Goal: Task Accomplishment & Management: Manage account settings

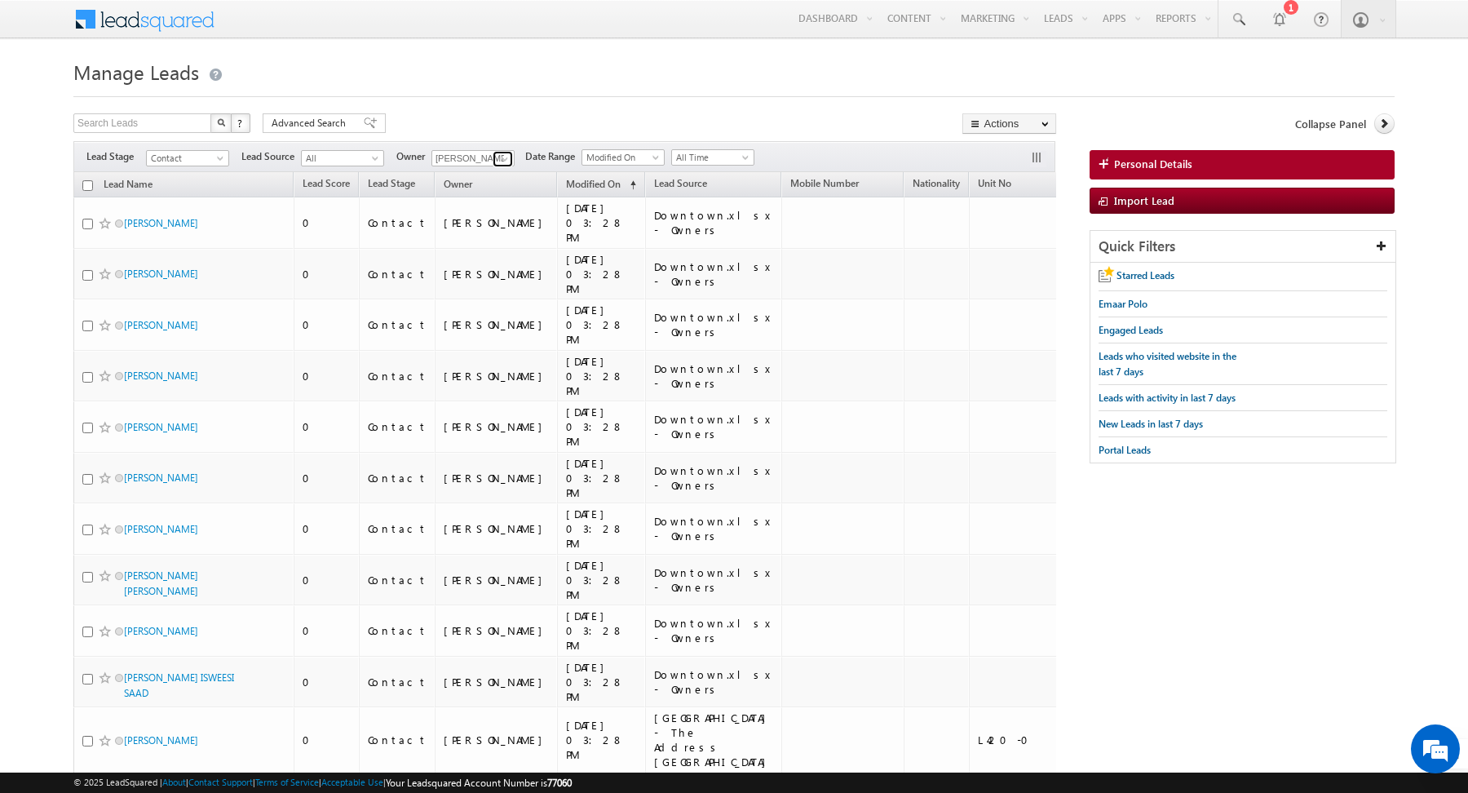
click at [498, 159] on span at bounding box center [504, 159] width 13 height 13
click at [471, 176] on link "hemant yogi hemant.yogi@indglobal.ae" at bounding box center [513, 180] width 162 height 29
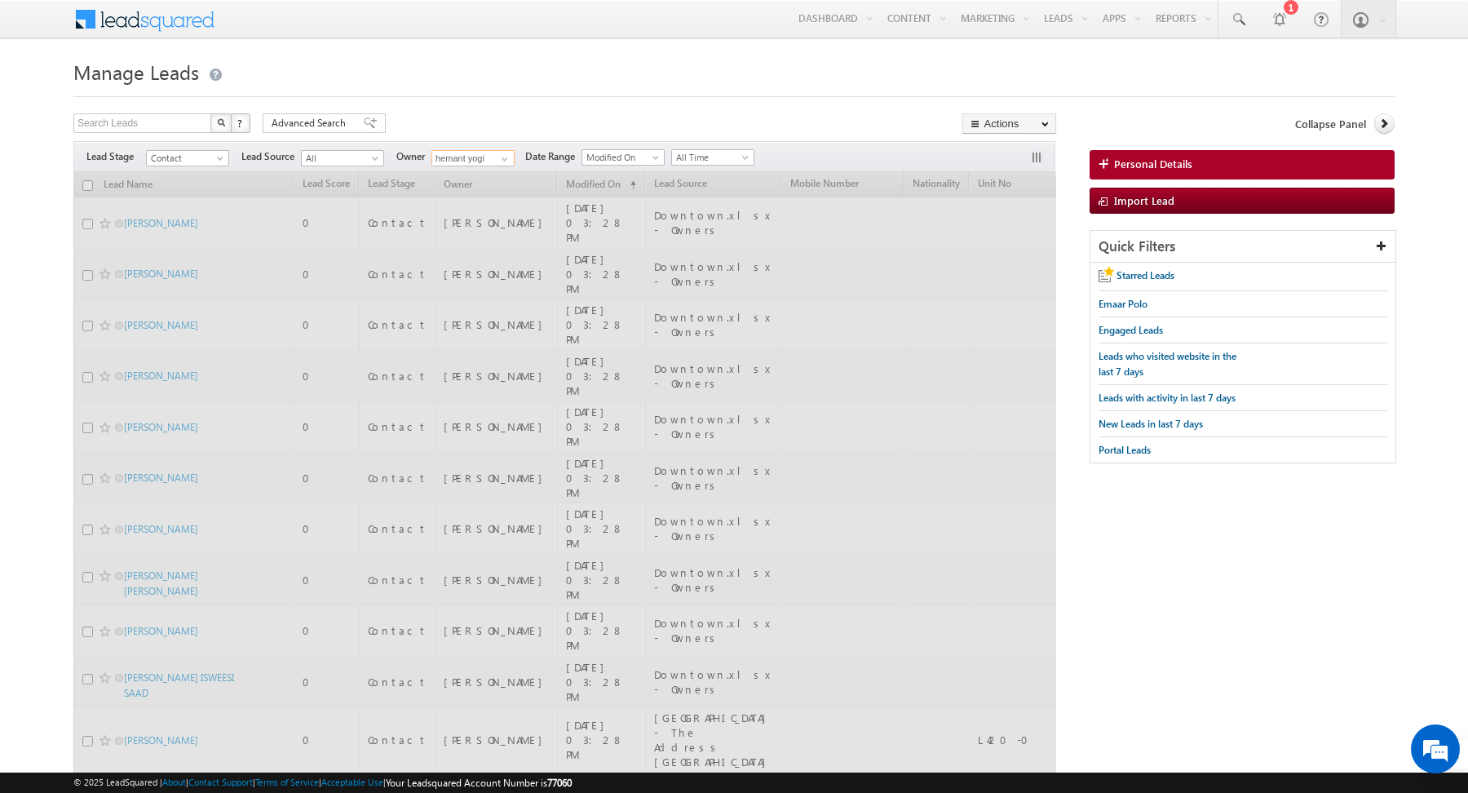
type input "hemant yogi"
click at [452, 126] on div "Search Leads X ? 100 results found Advanced Search Advanced Search Advanced sea…" at bounding box center [564, 125] width 983 height 24
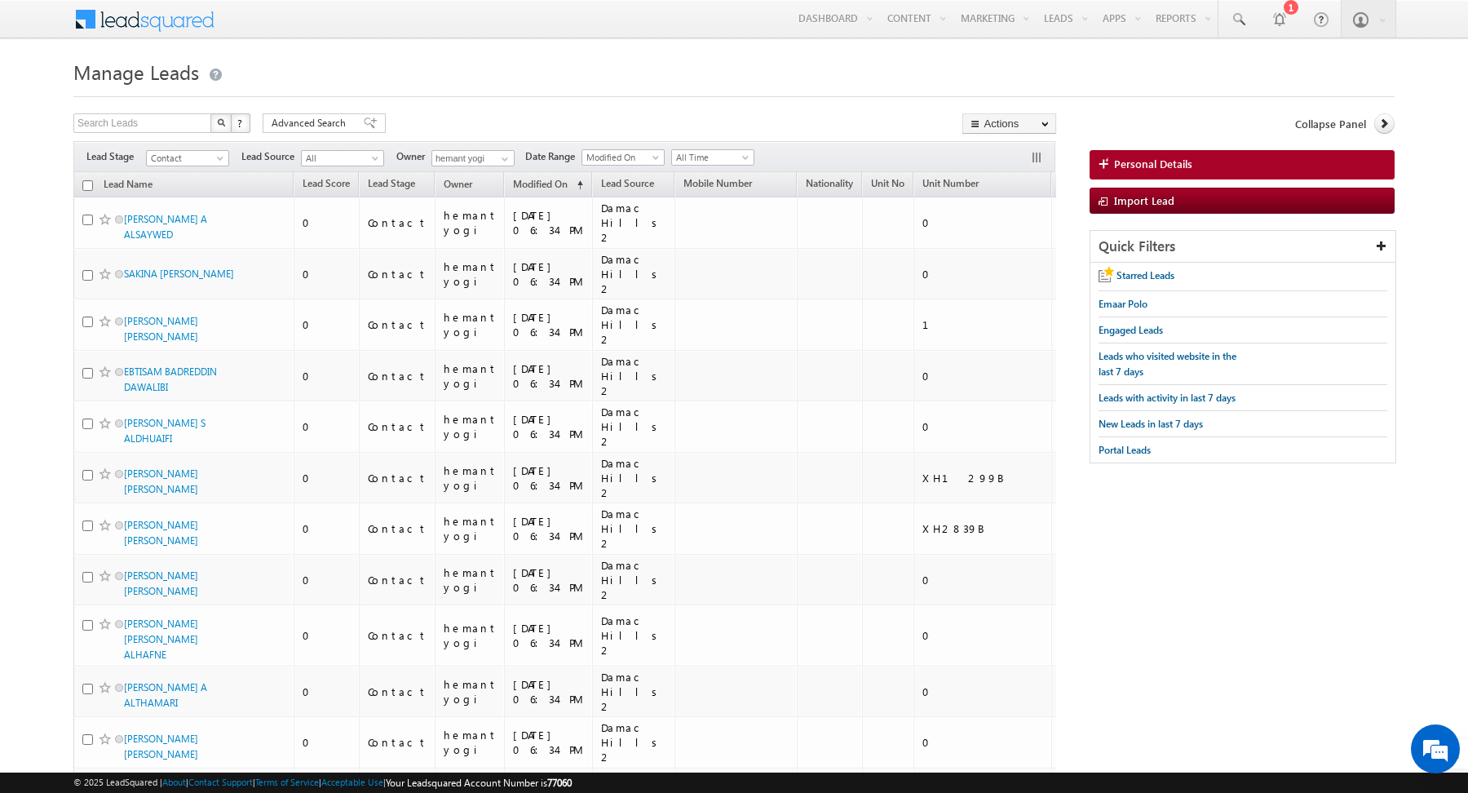
click at [88, 183] on input "checkbox" at bounding box center [87, 185] width 11 height 11
checkbox input "true"
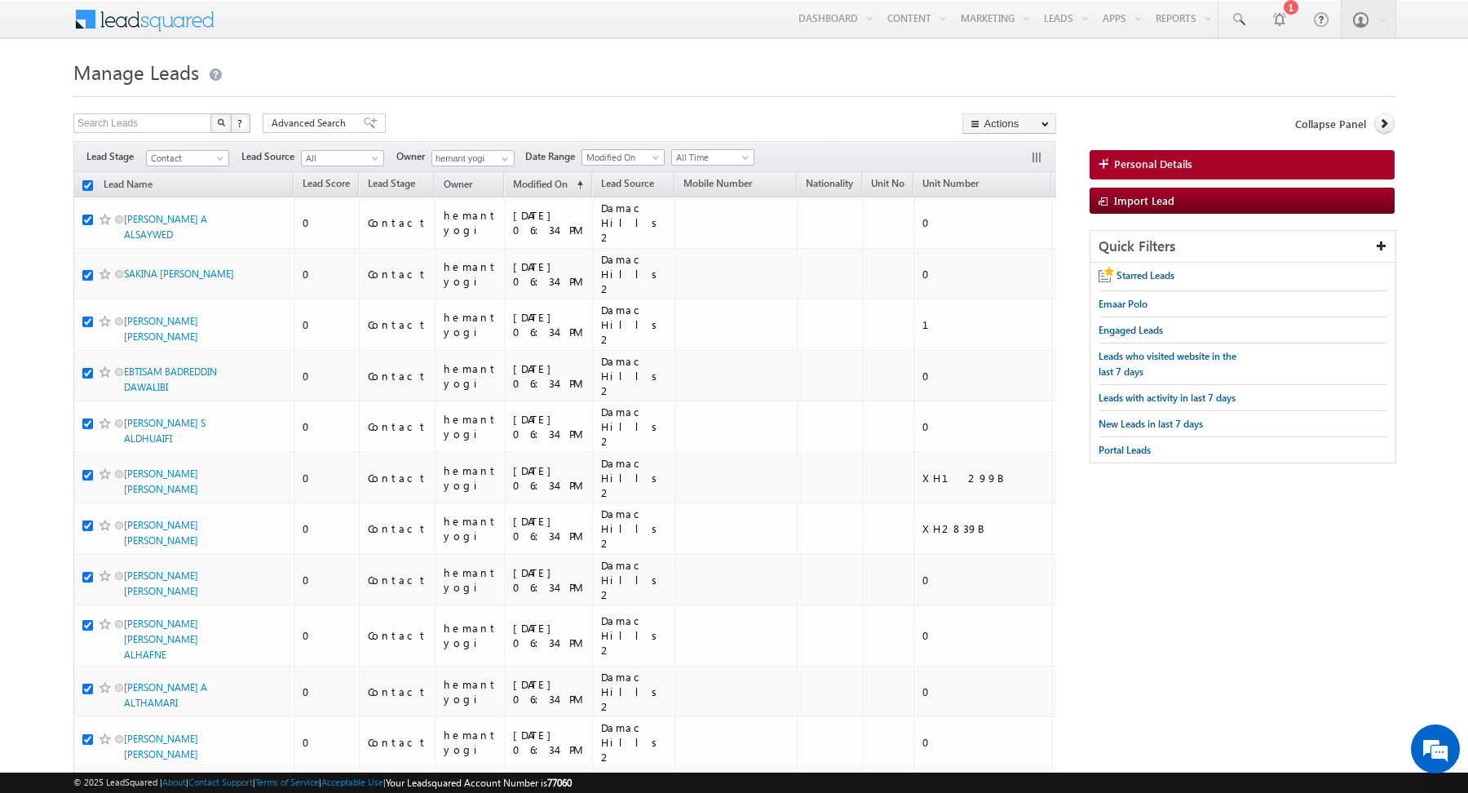
checkbox input "true"
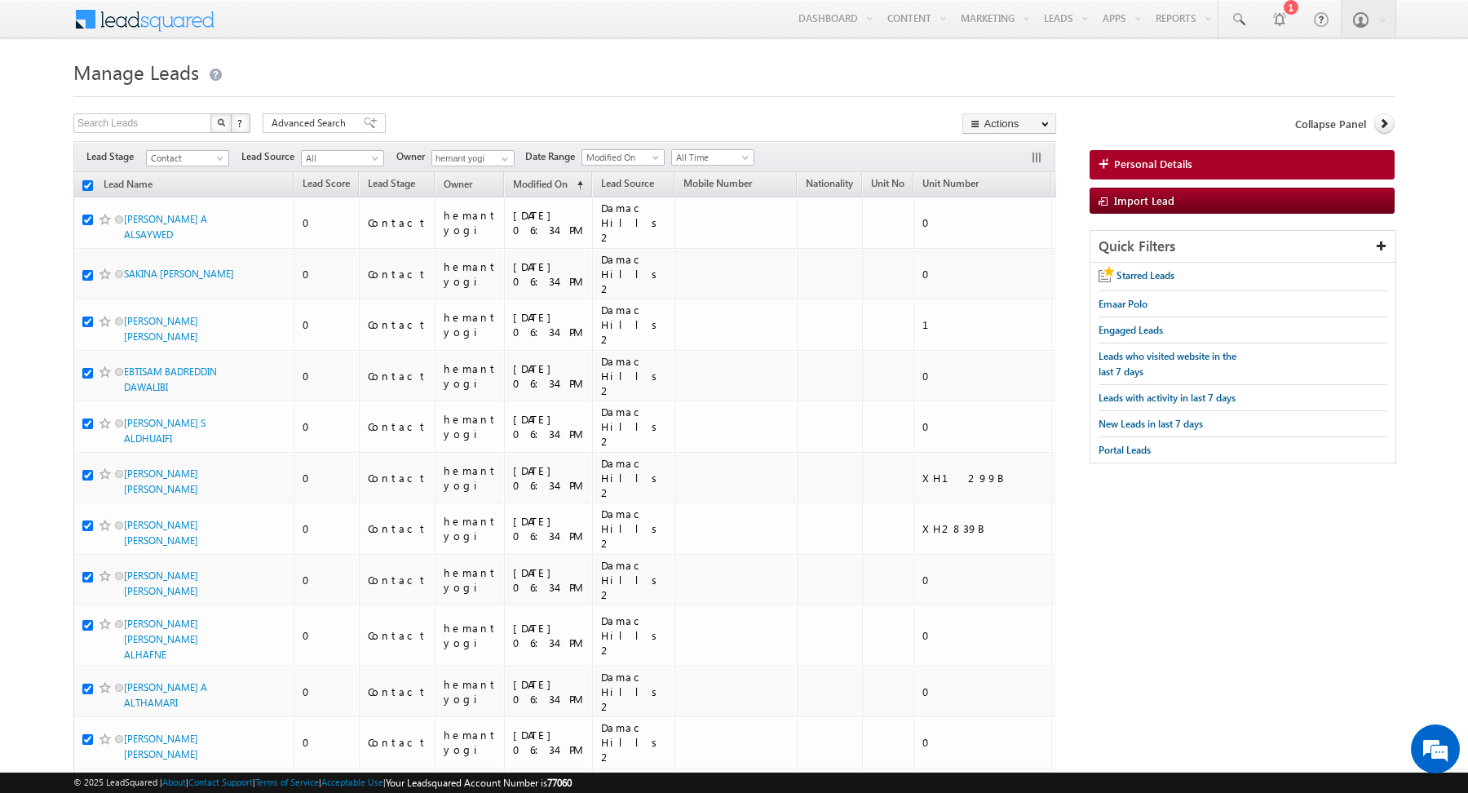
checkbox input "true"
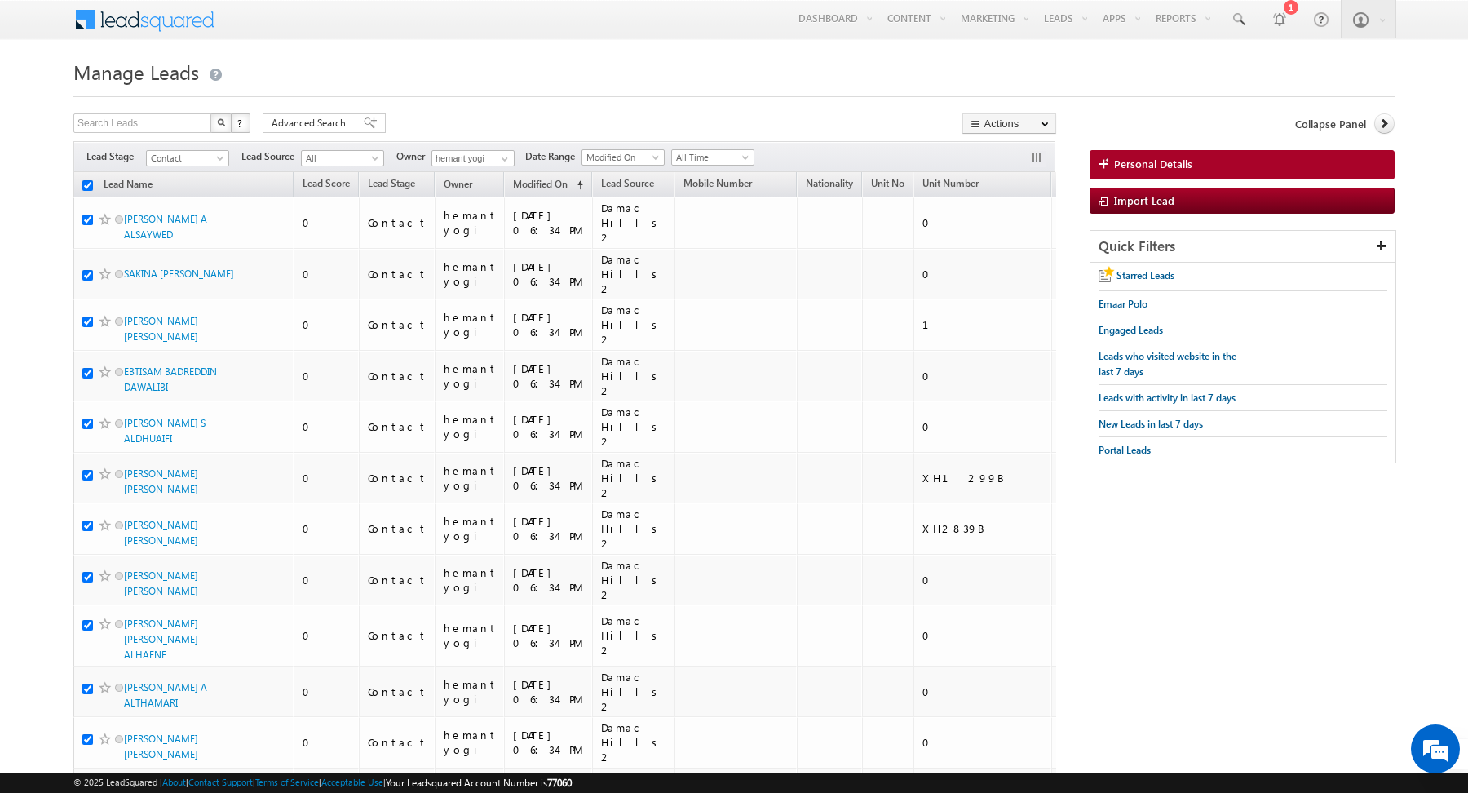
checkbox input "true"
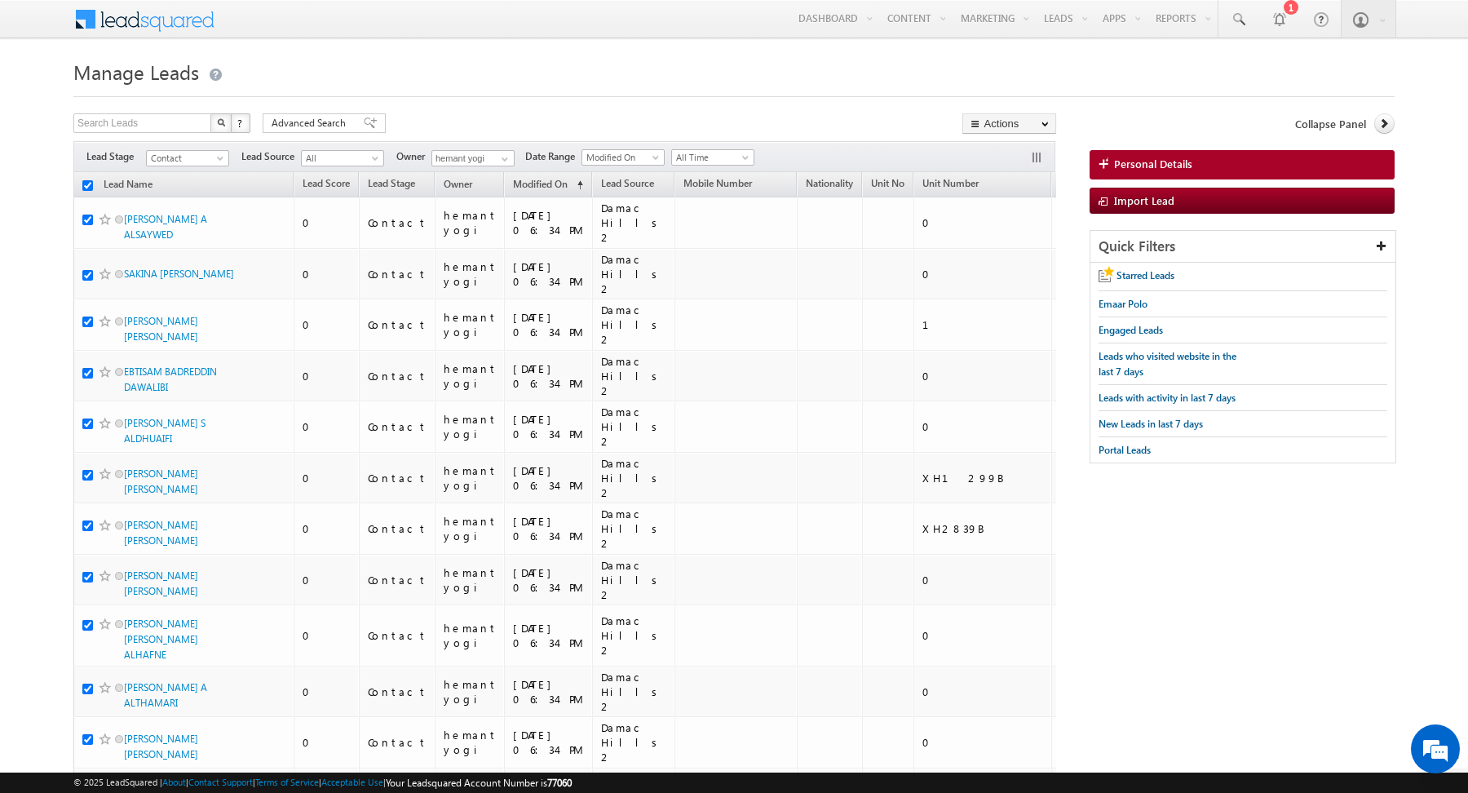
checkbox input "true"
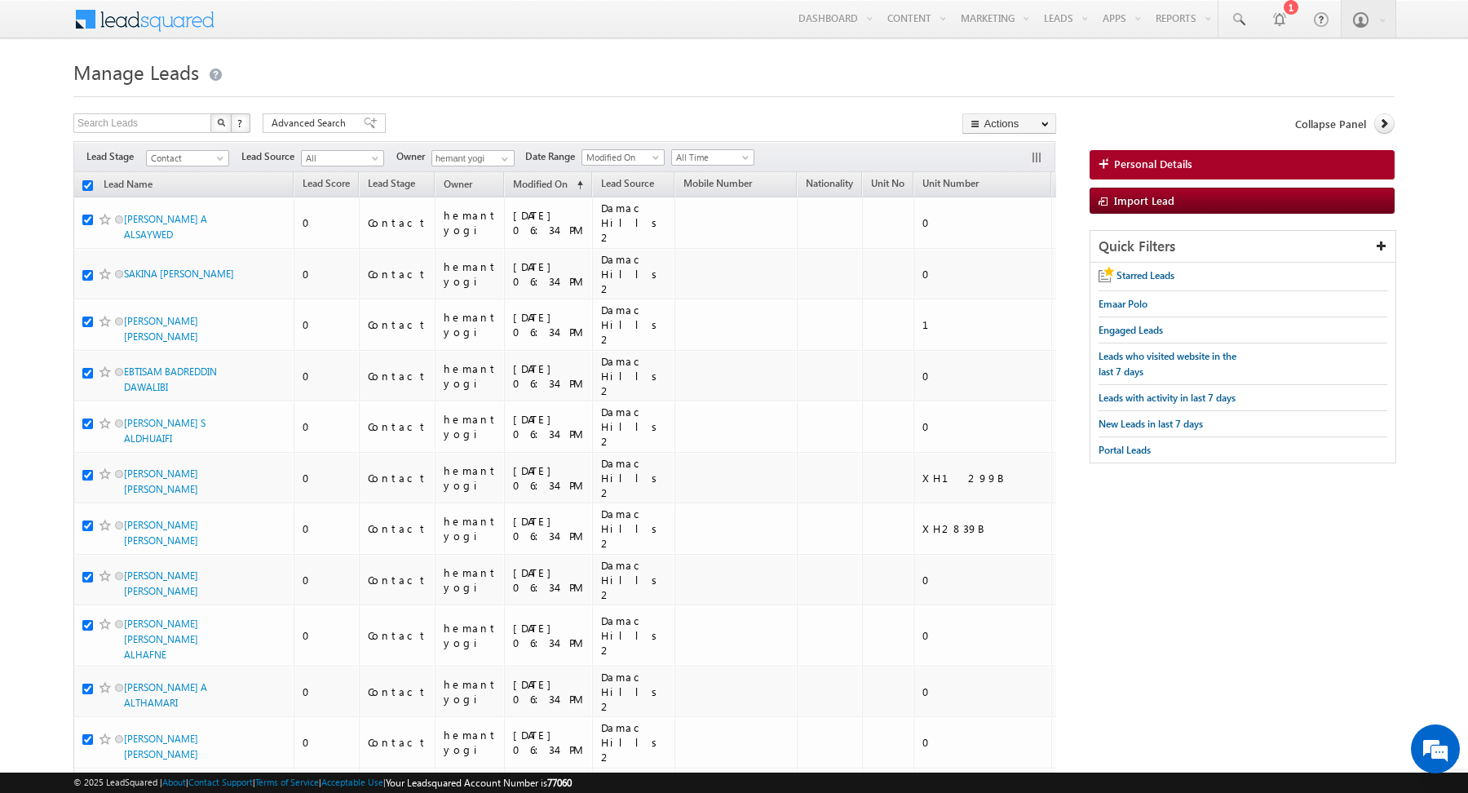
checkbox input "true"
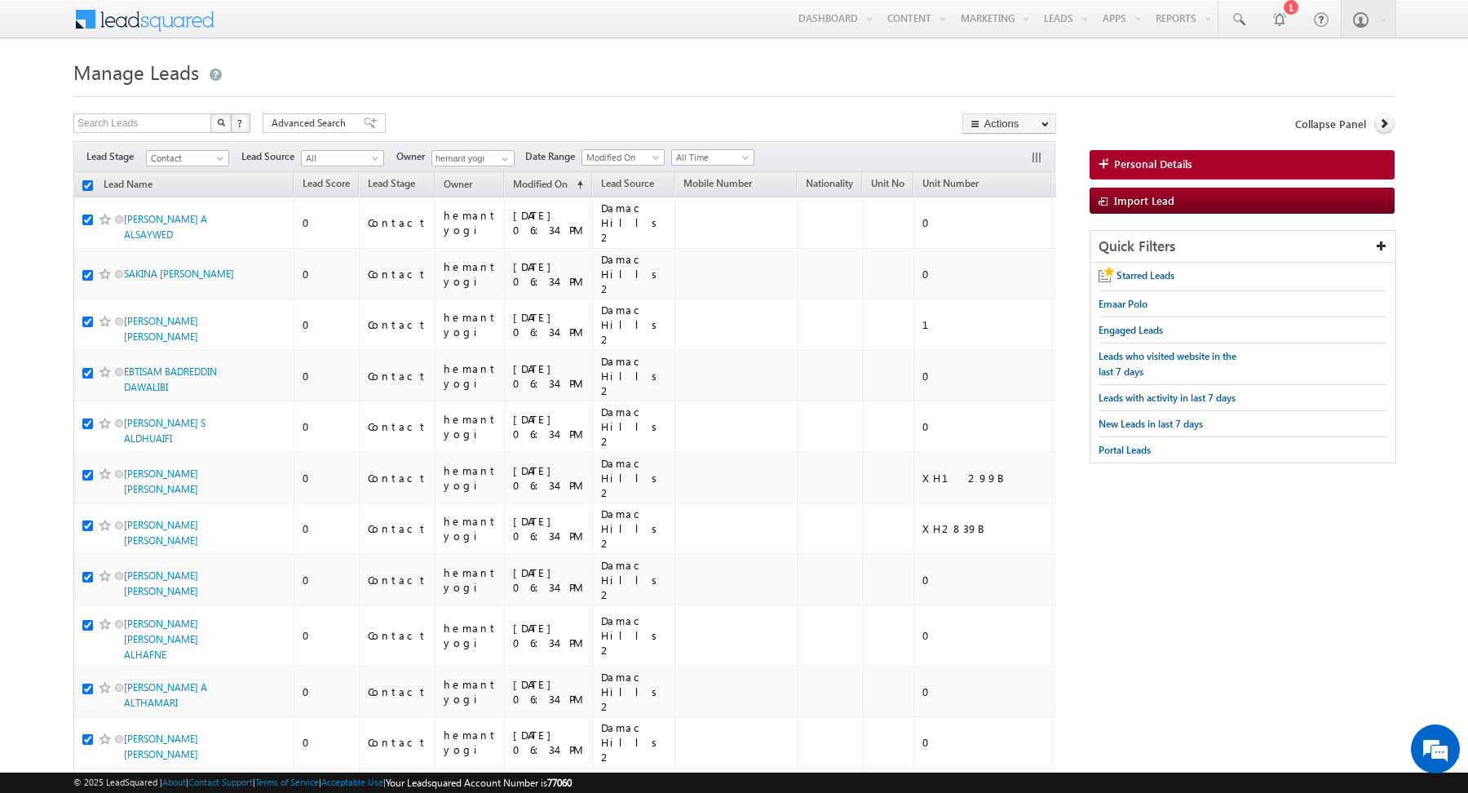
checkbox input "true"
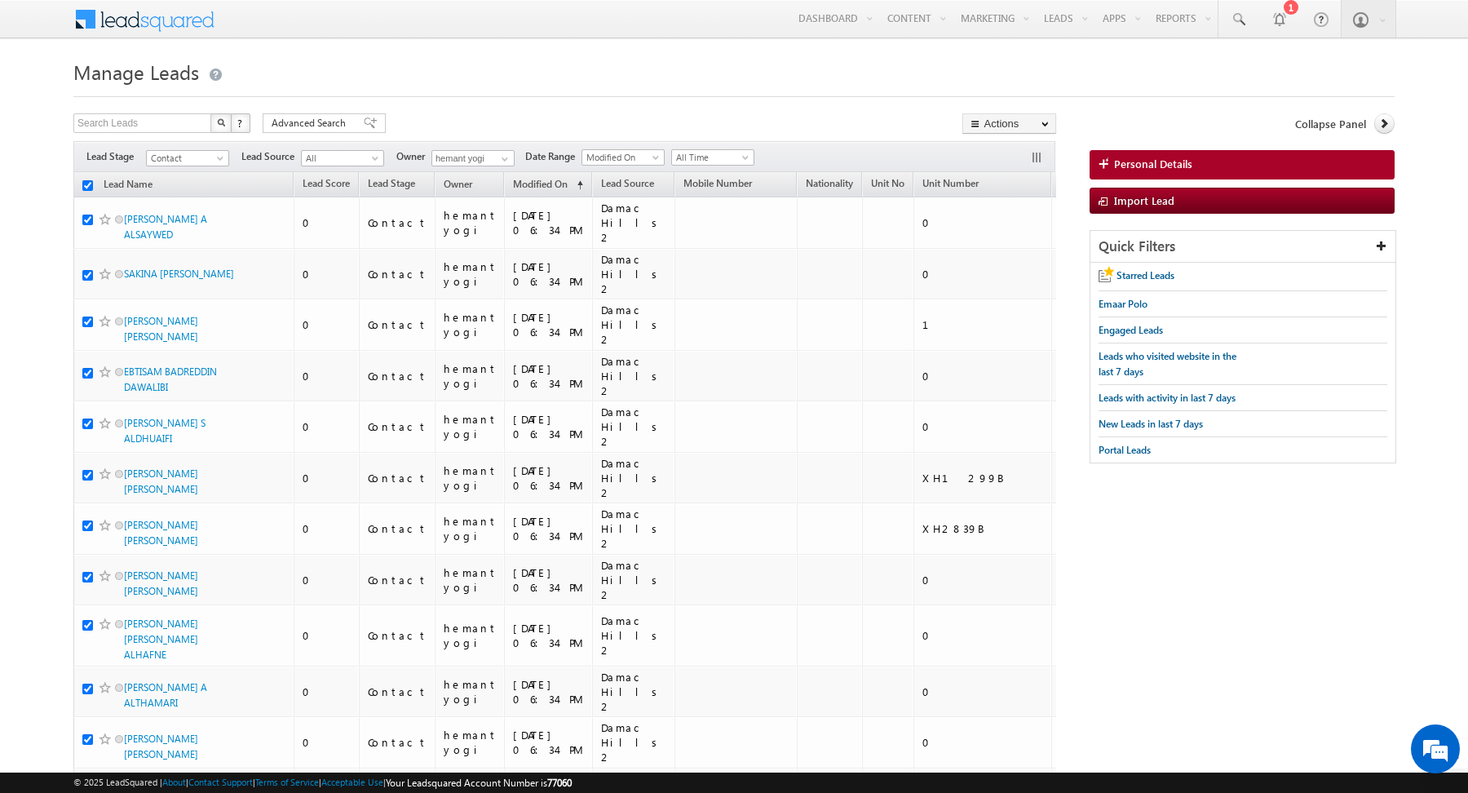
checkbox input "true"
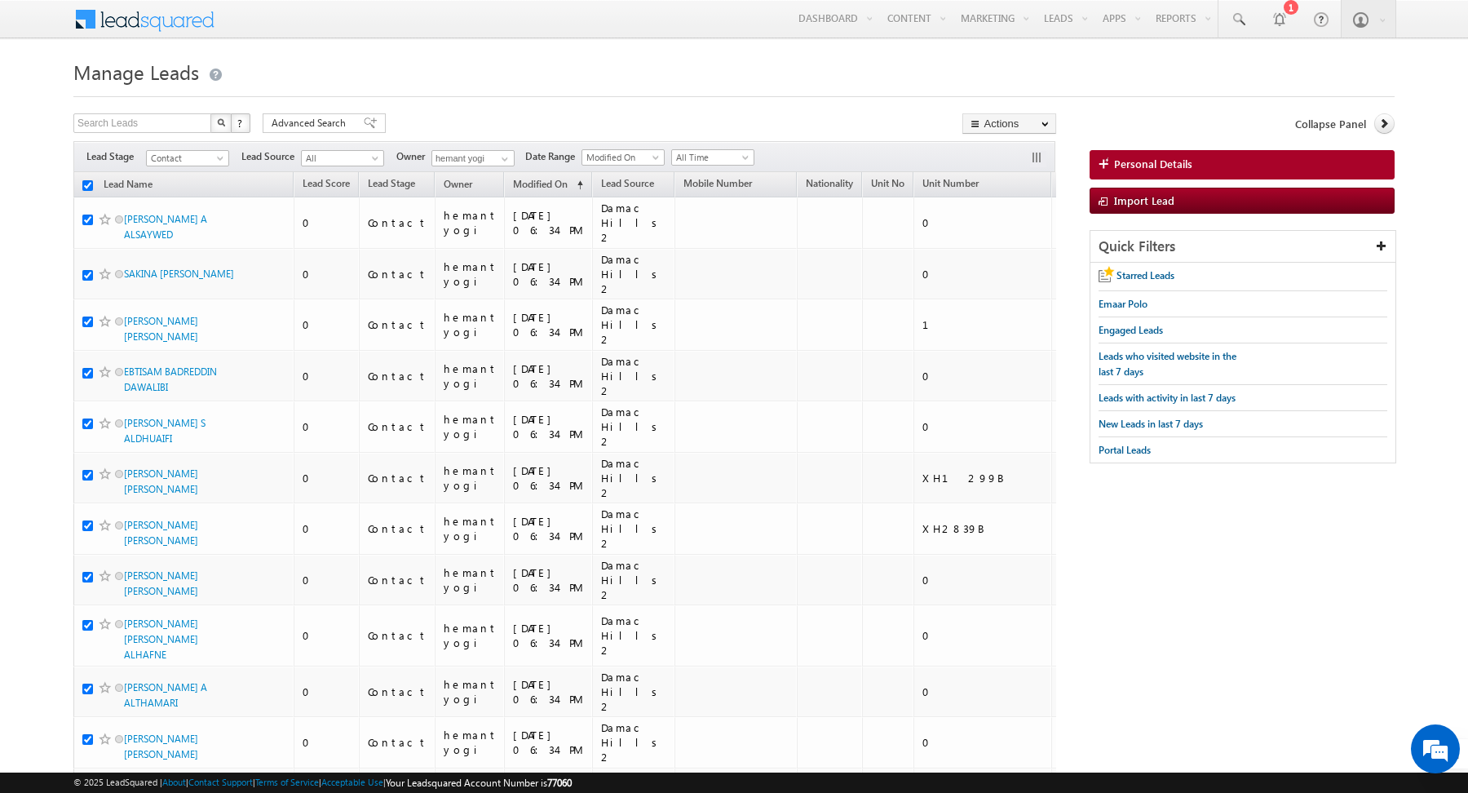
checkbox input "true"
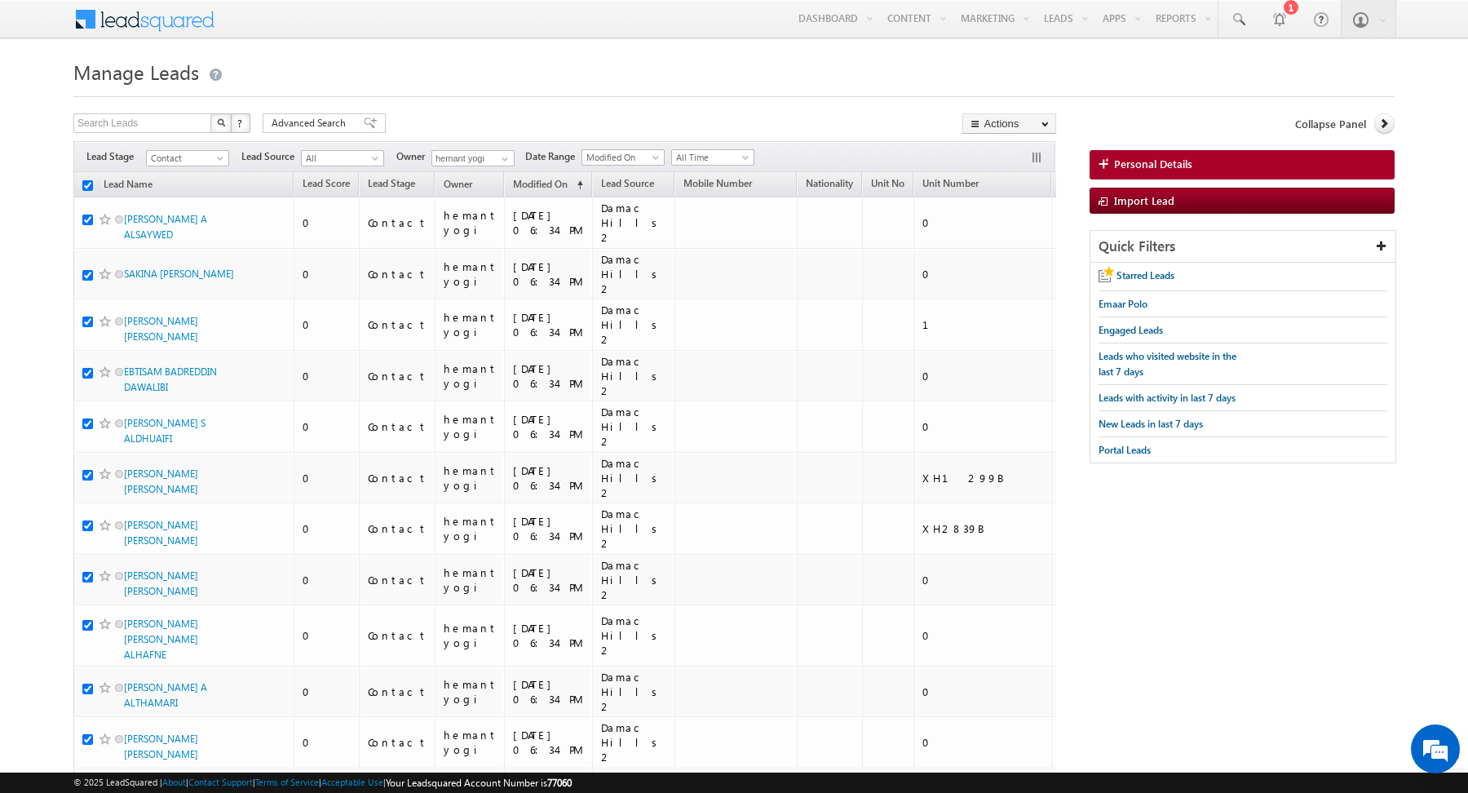
checkbox input "true"
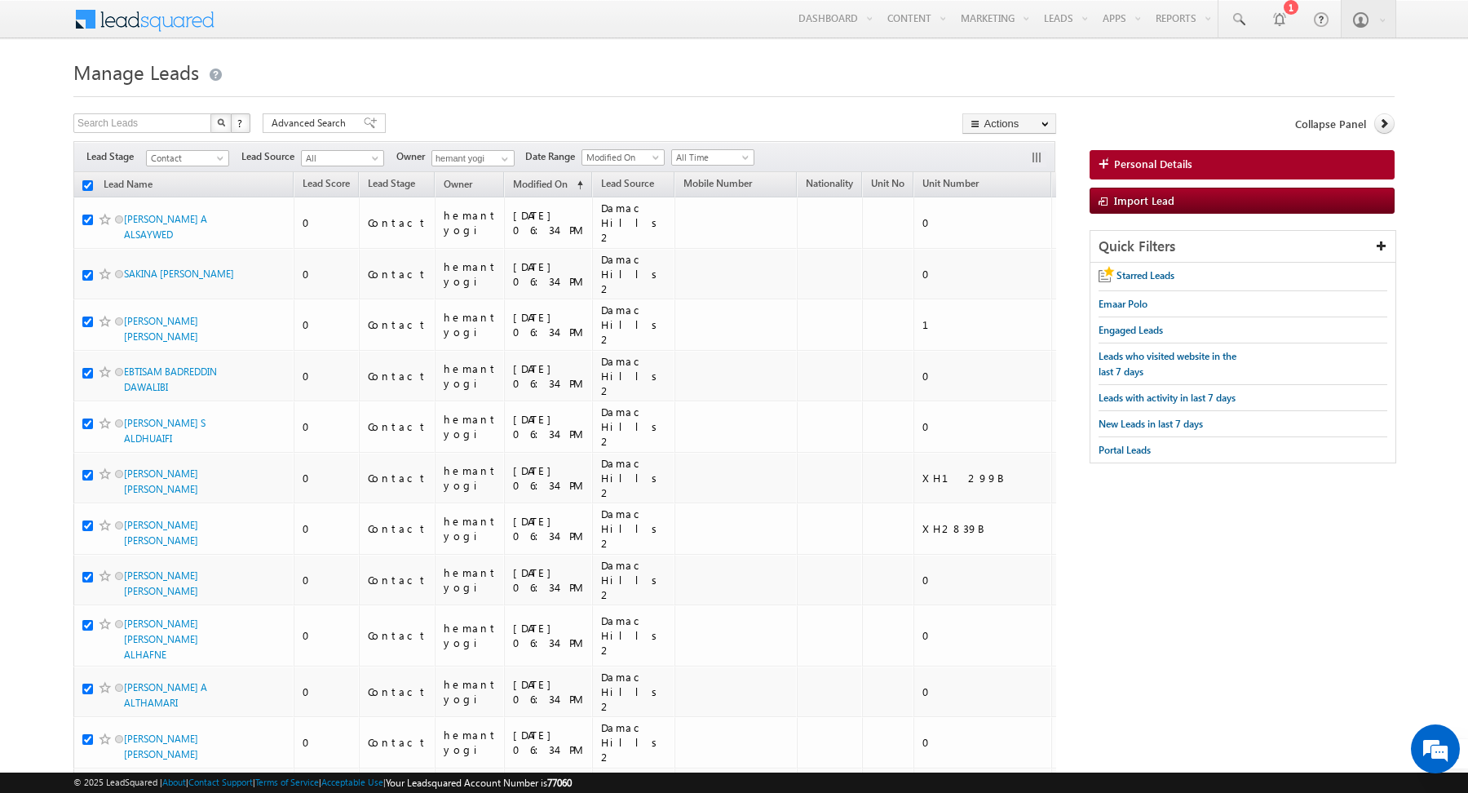
checkbox input "true"
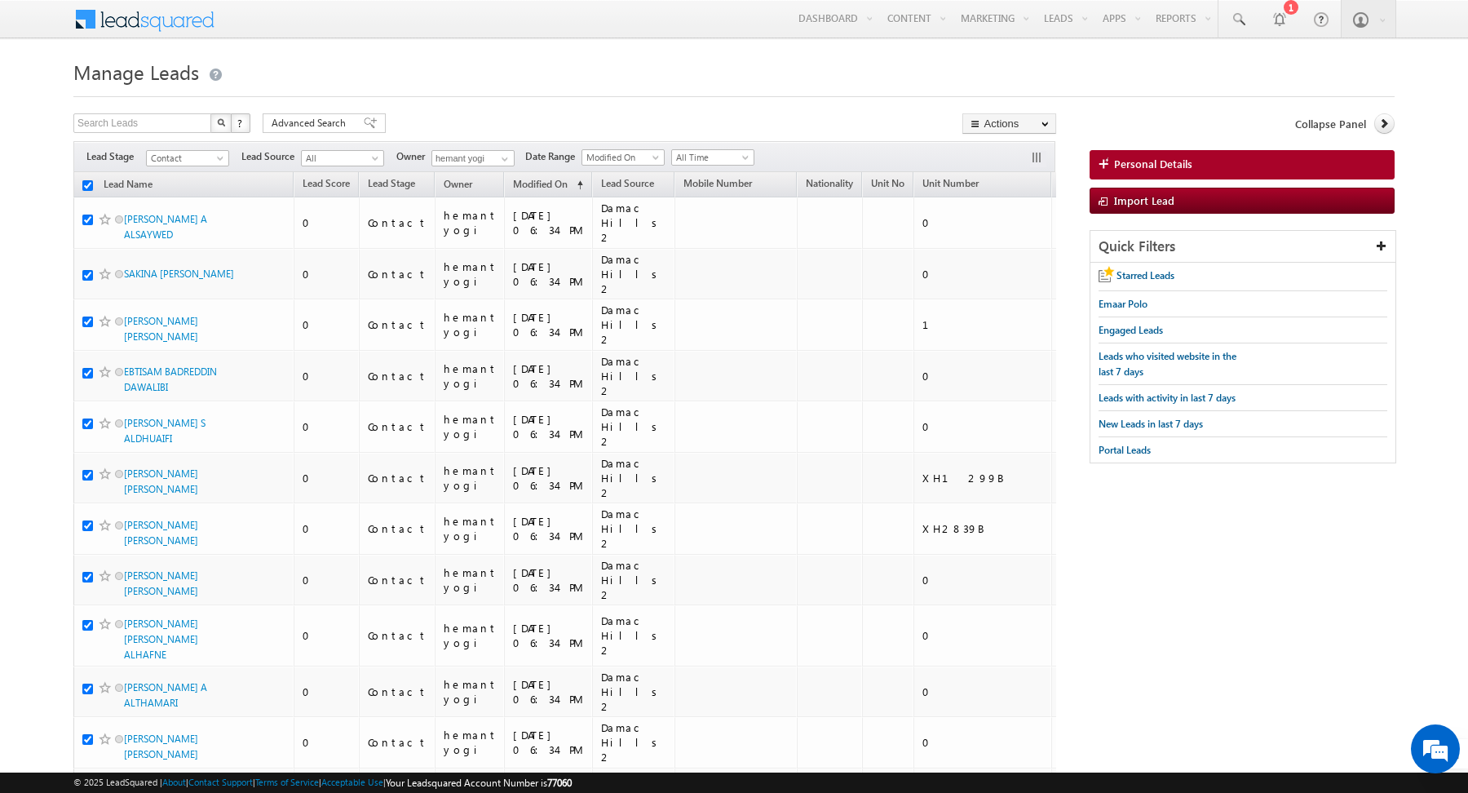
checkbox input "true"
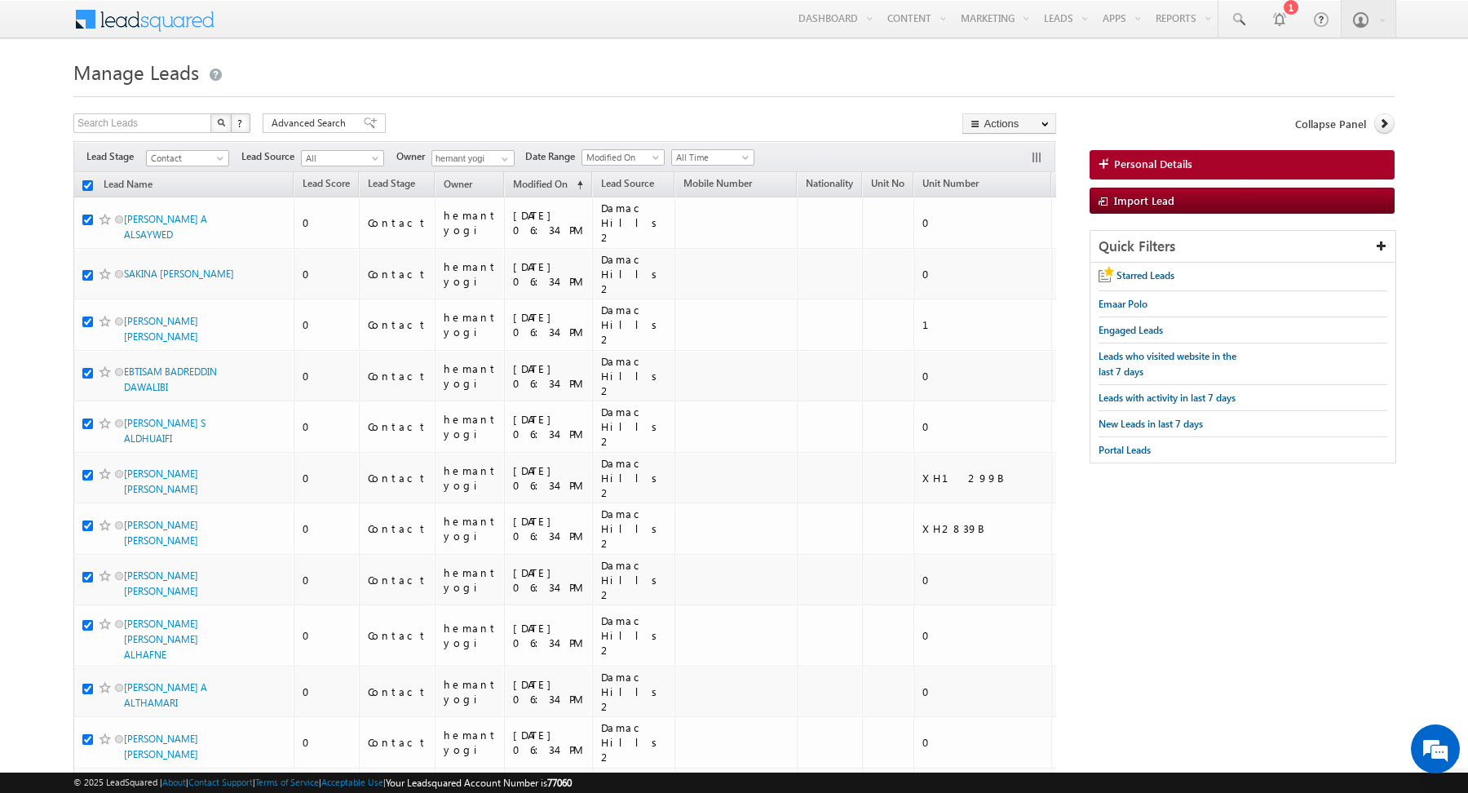
checkbox input "true"
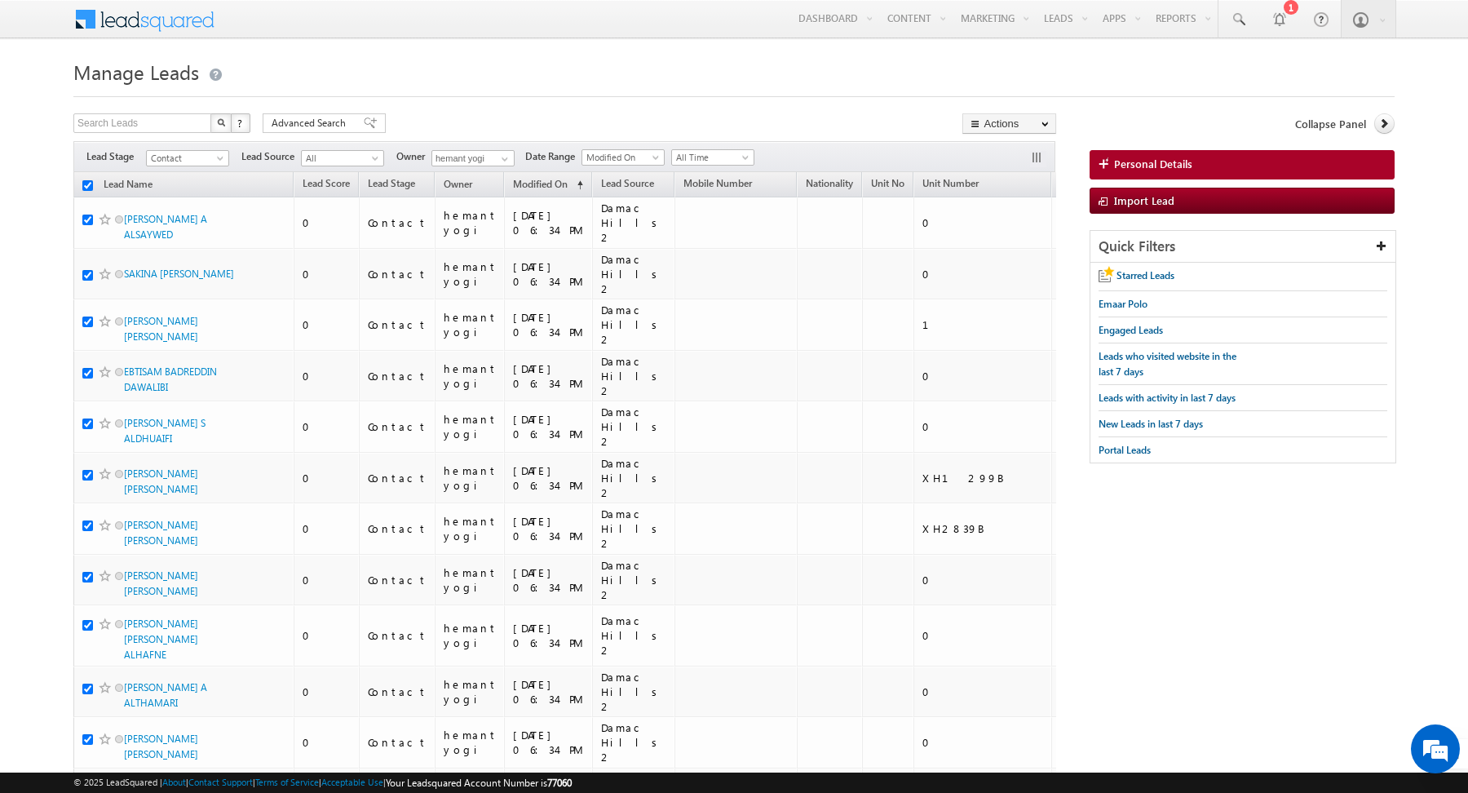
checkbox input "true"
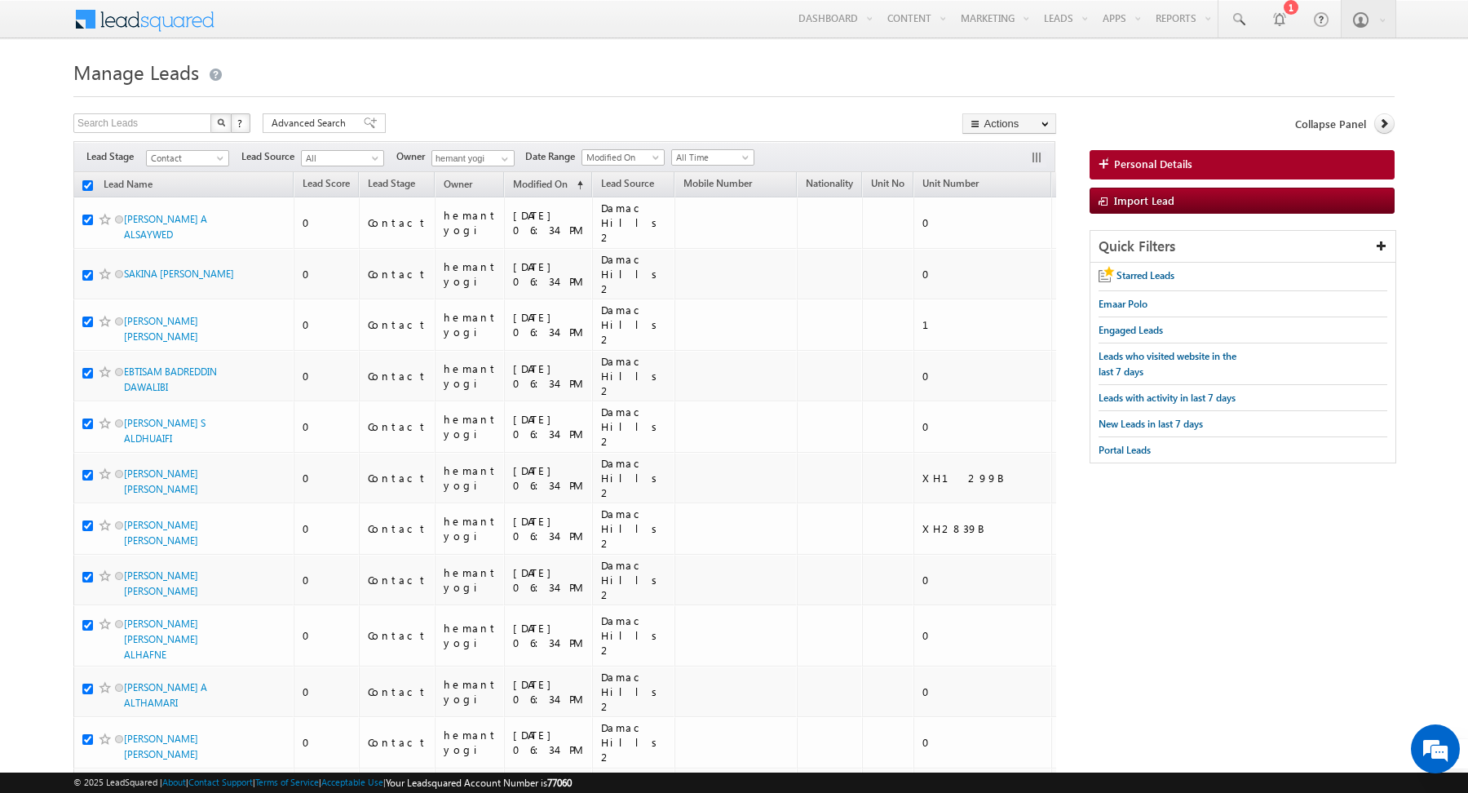
checkbox input "true"
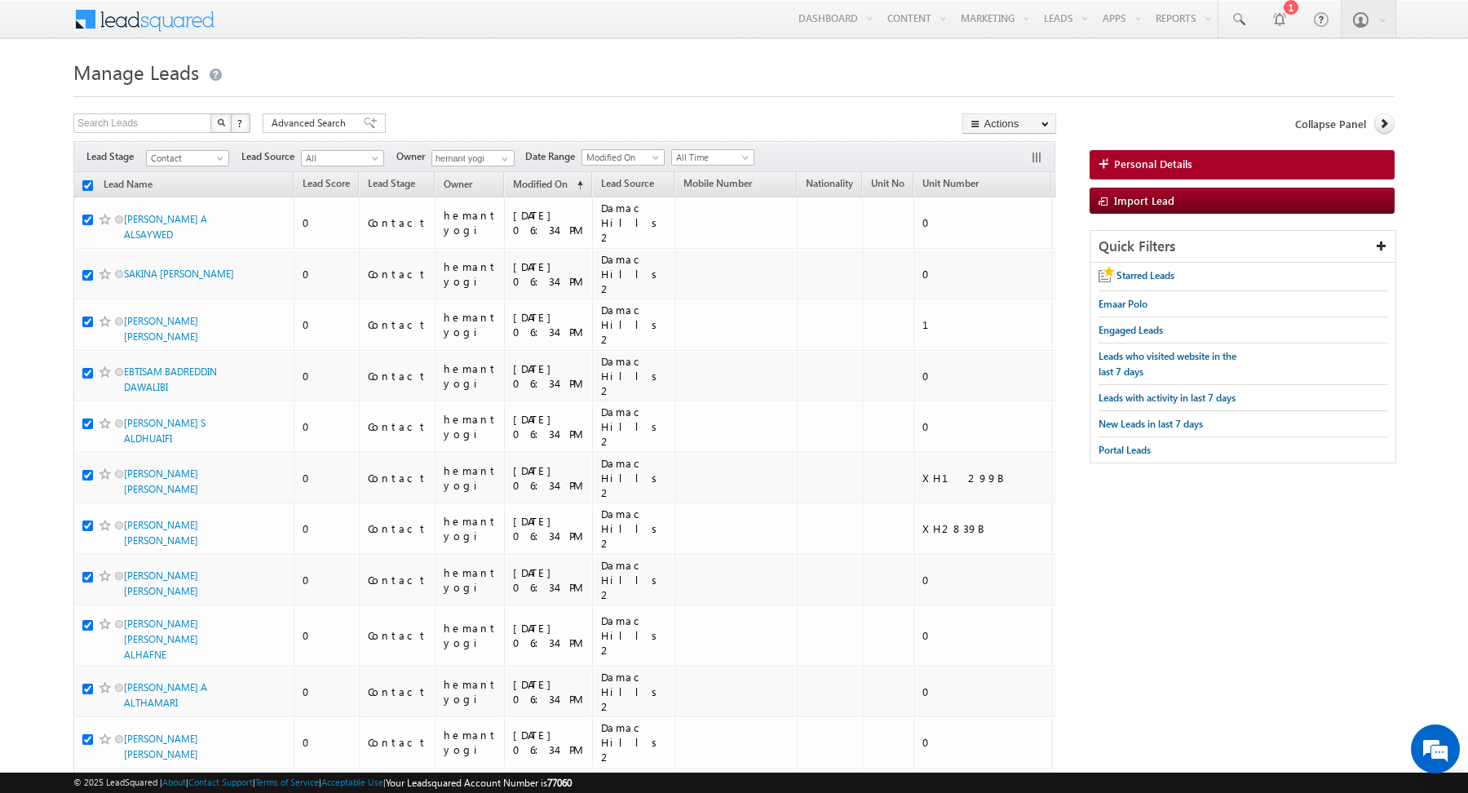
checkbox input "true"
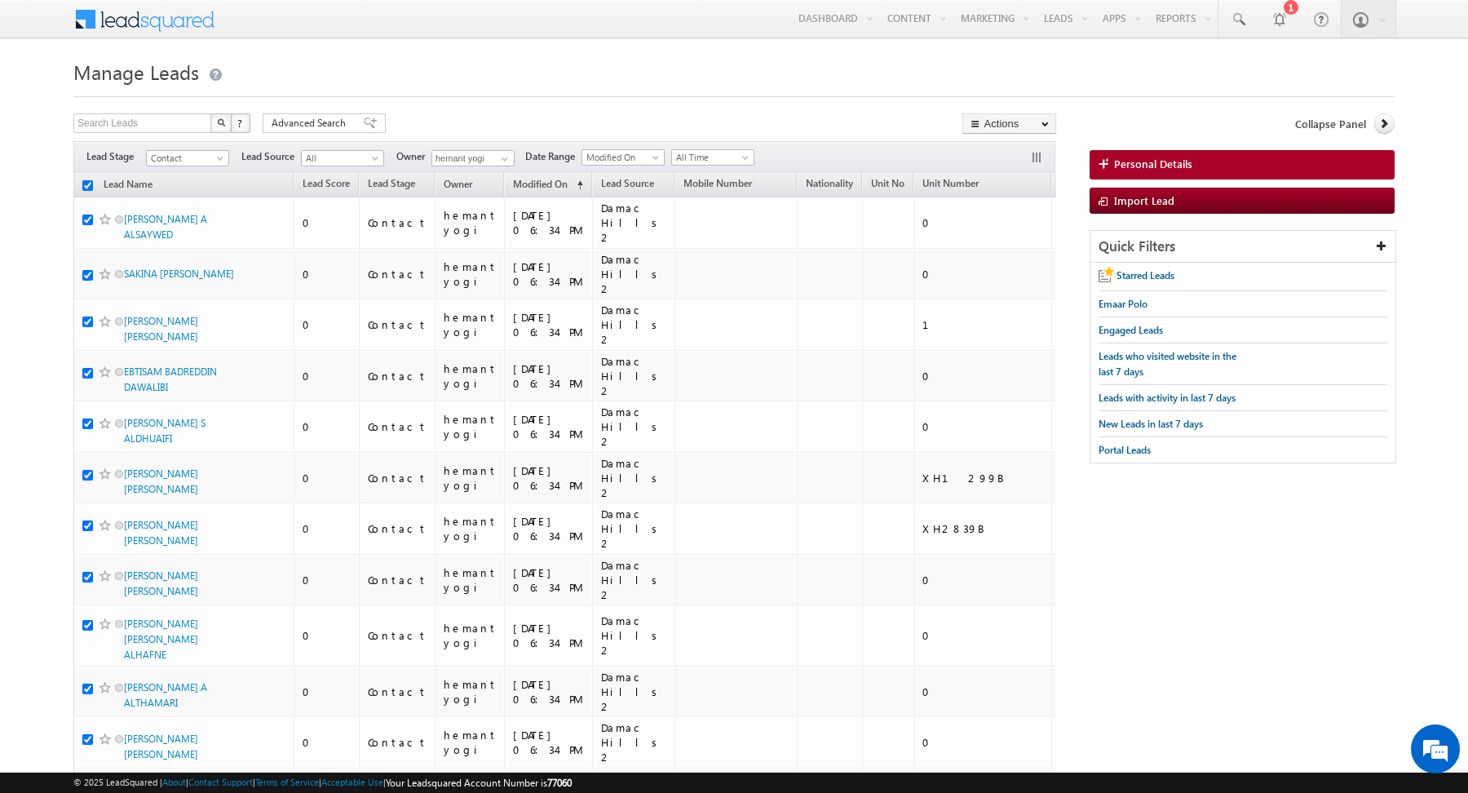
checkbox input "true"
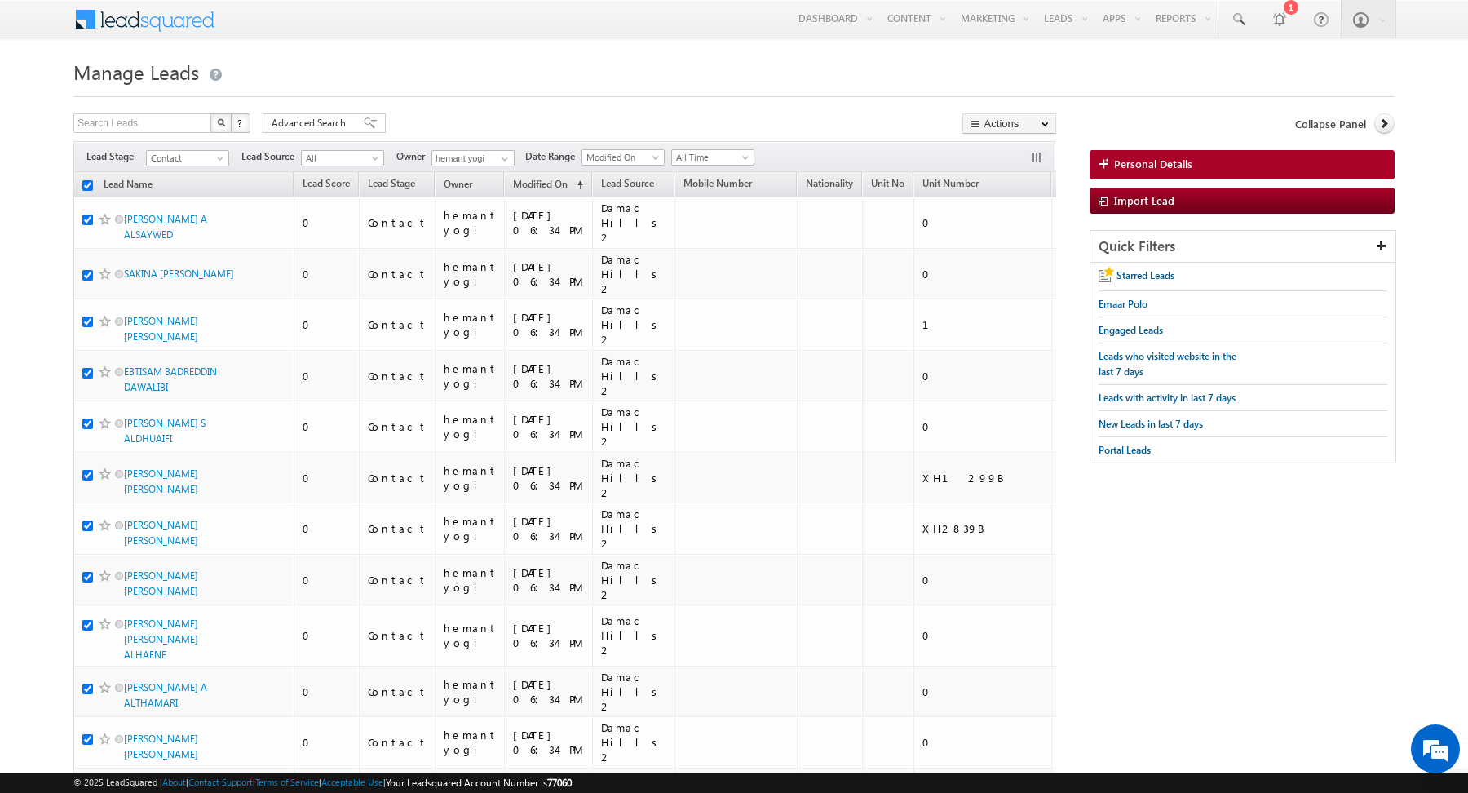
checkbox input "true"
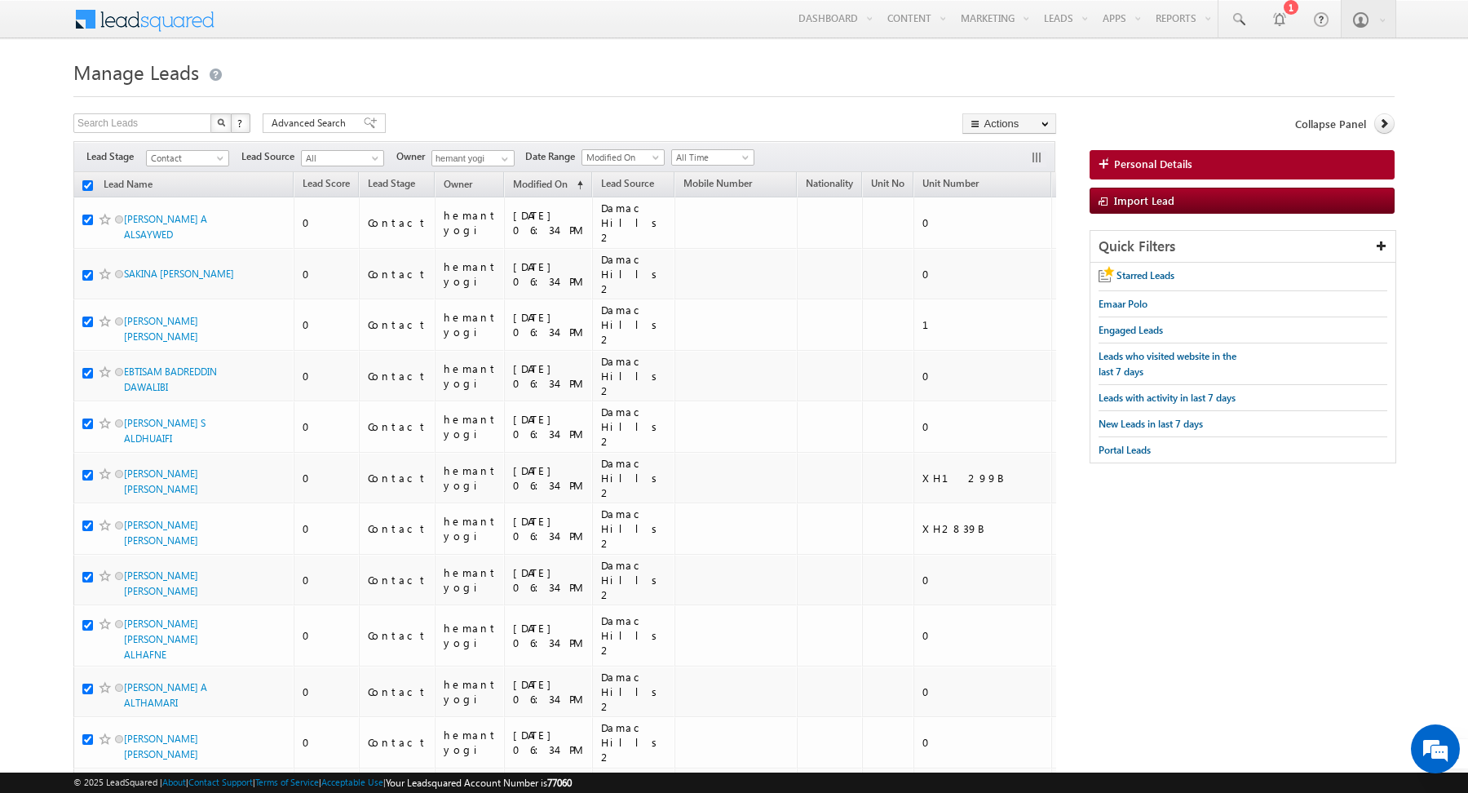
checkbox input "true"
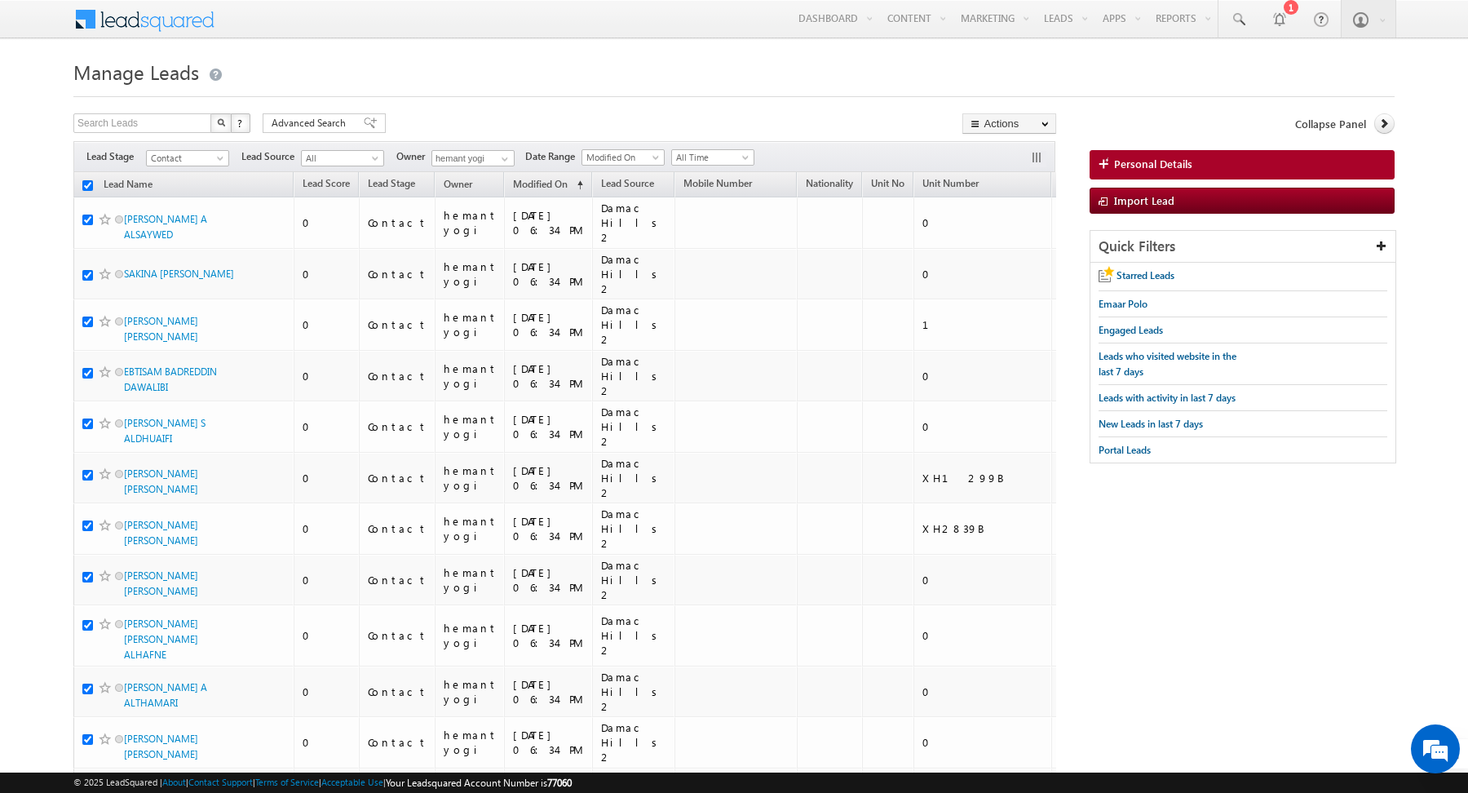
checkbox input "true"
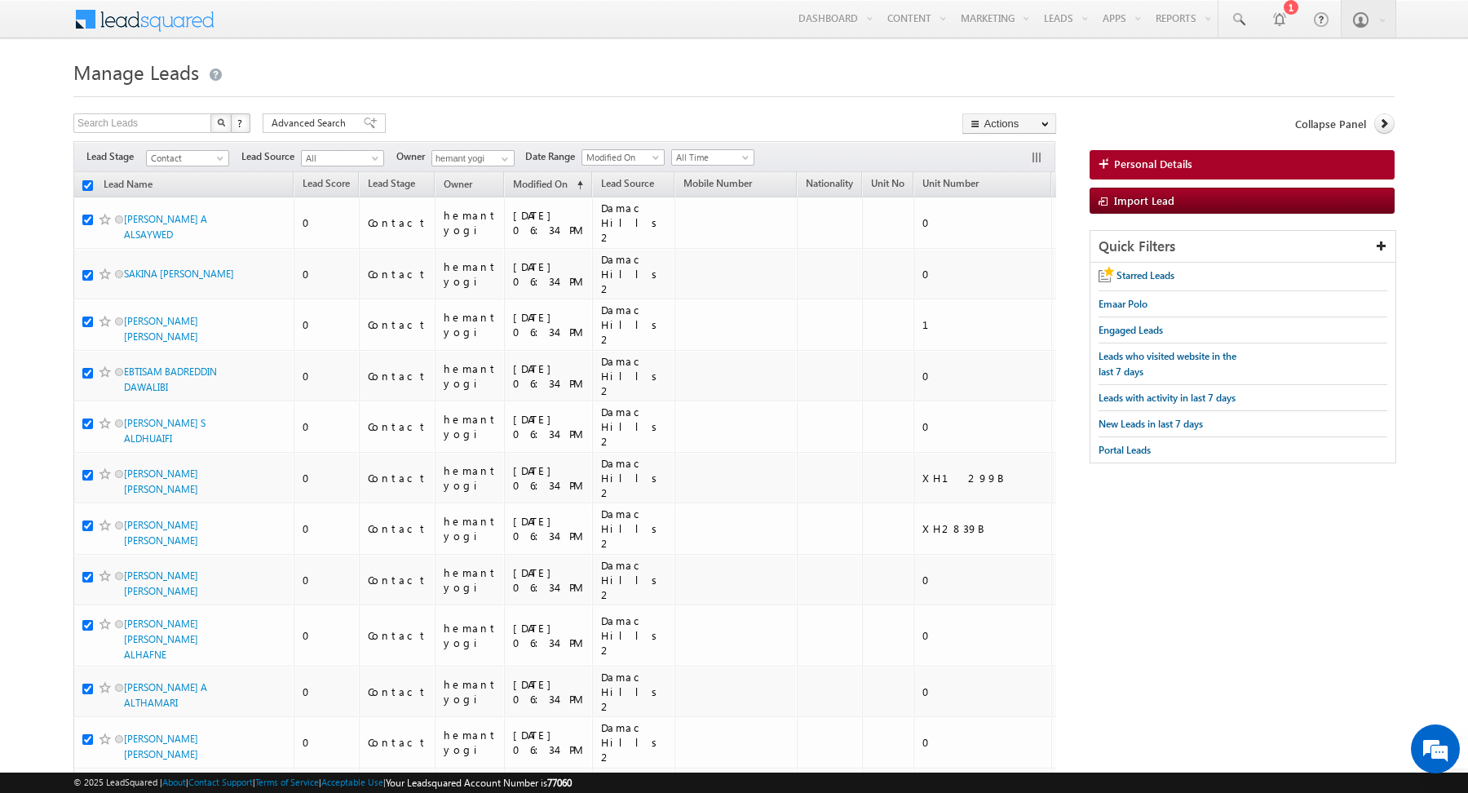
checkbox input "true"
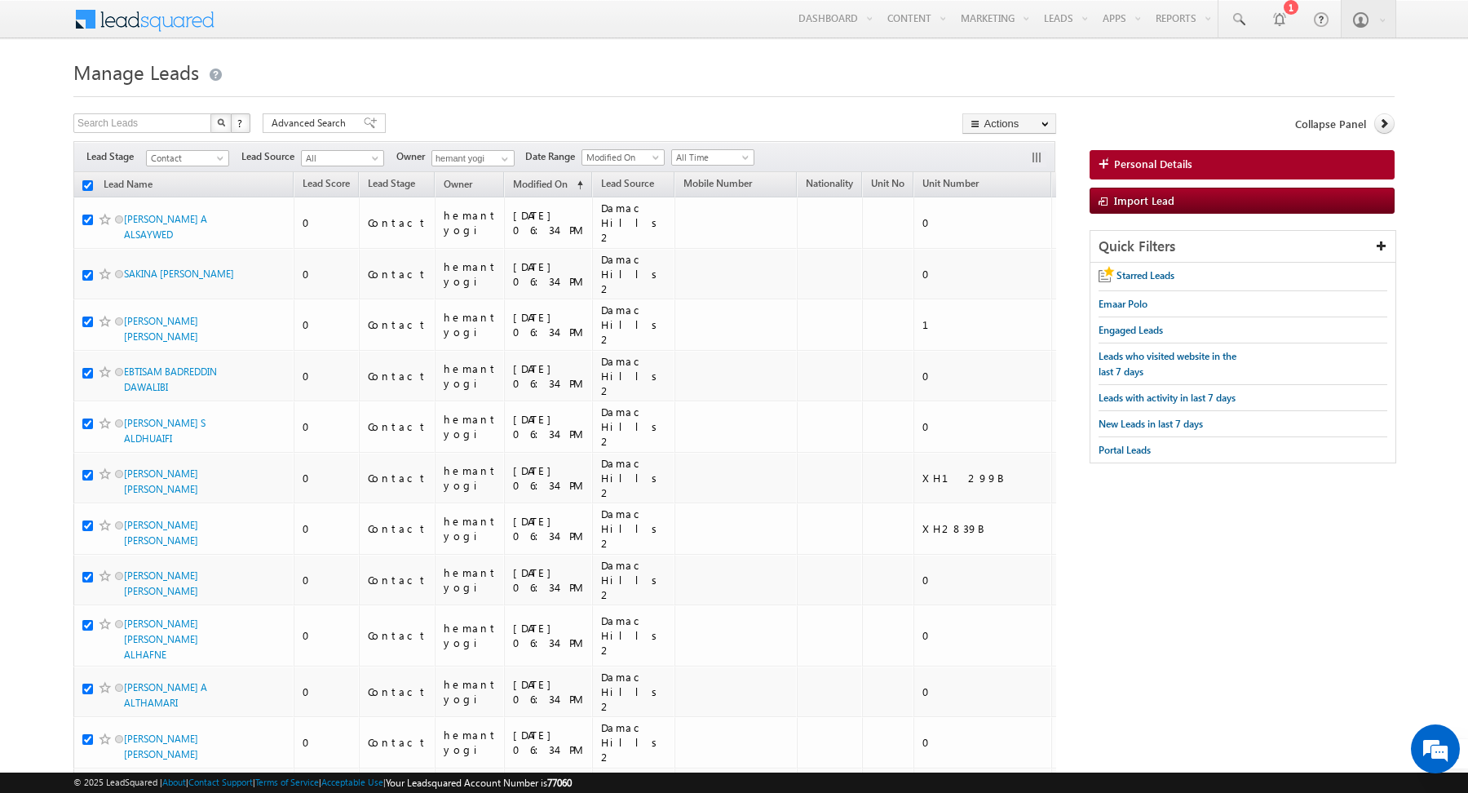
checkbox input "true"
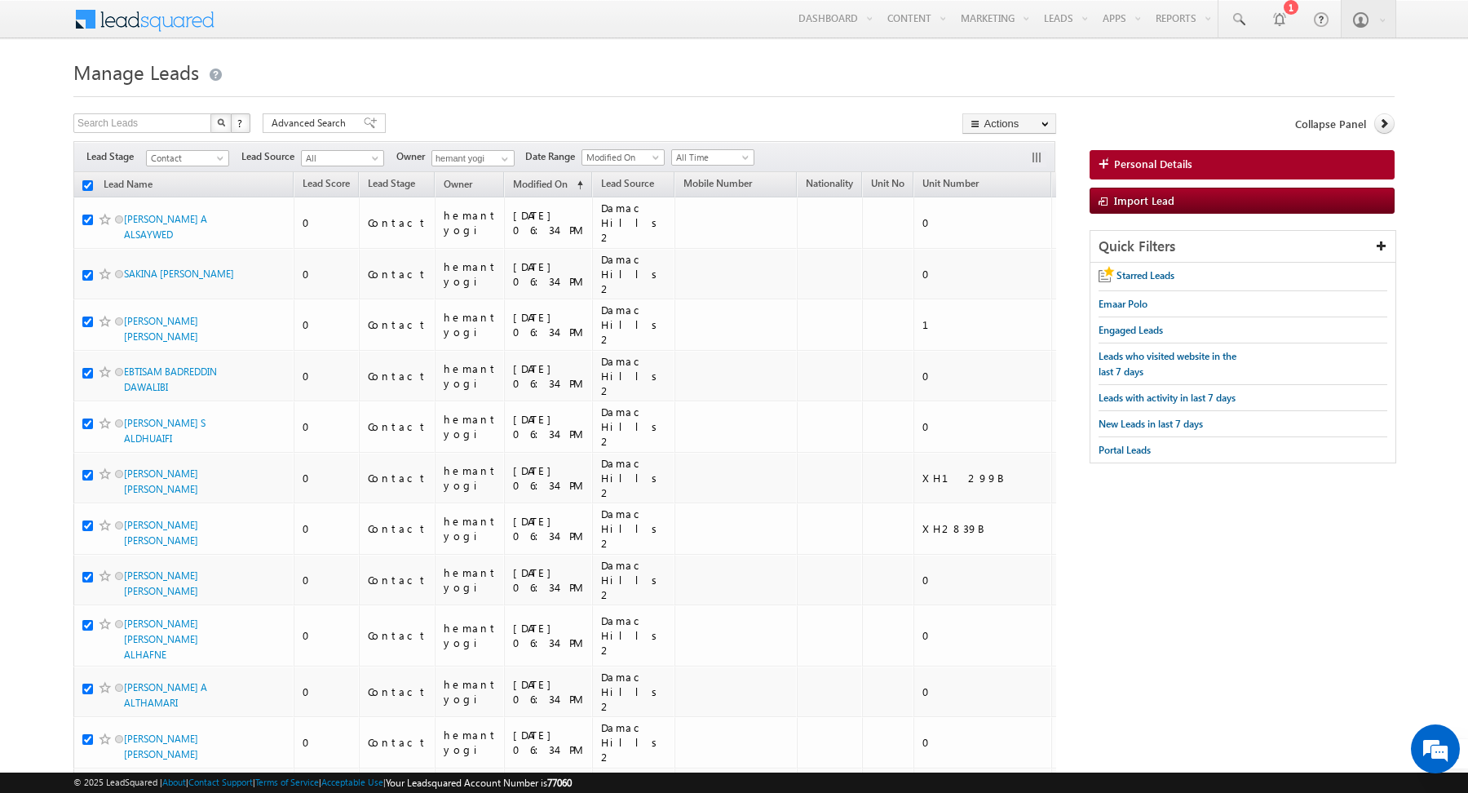
checkbox input "true"
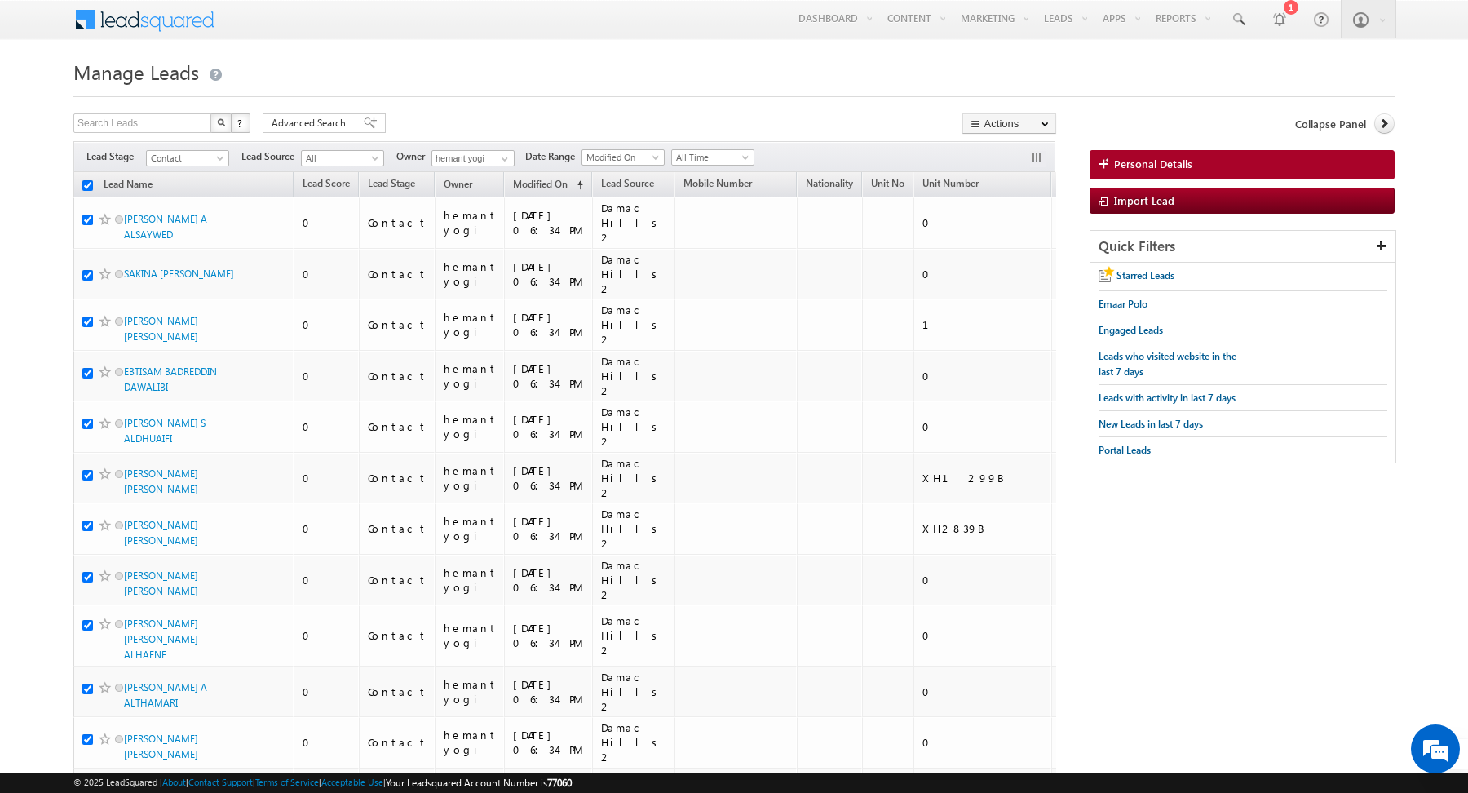
checkbox input "true"
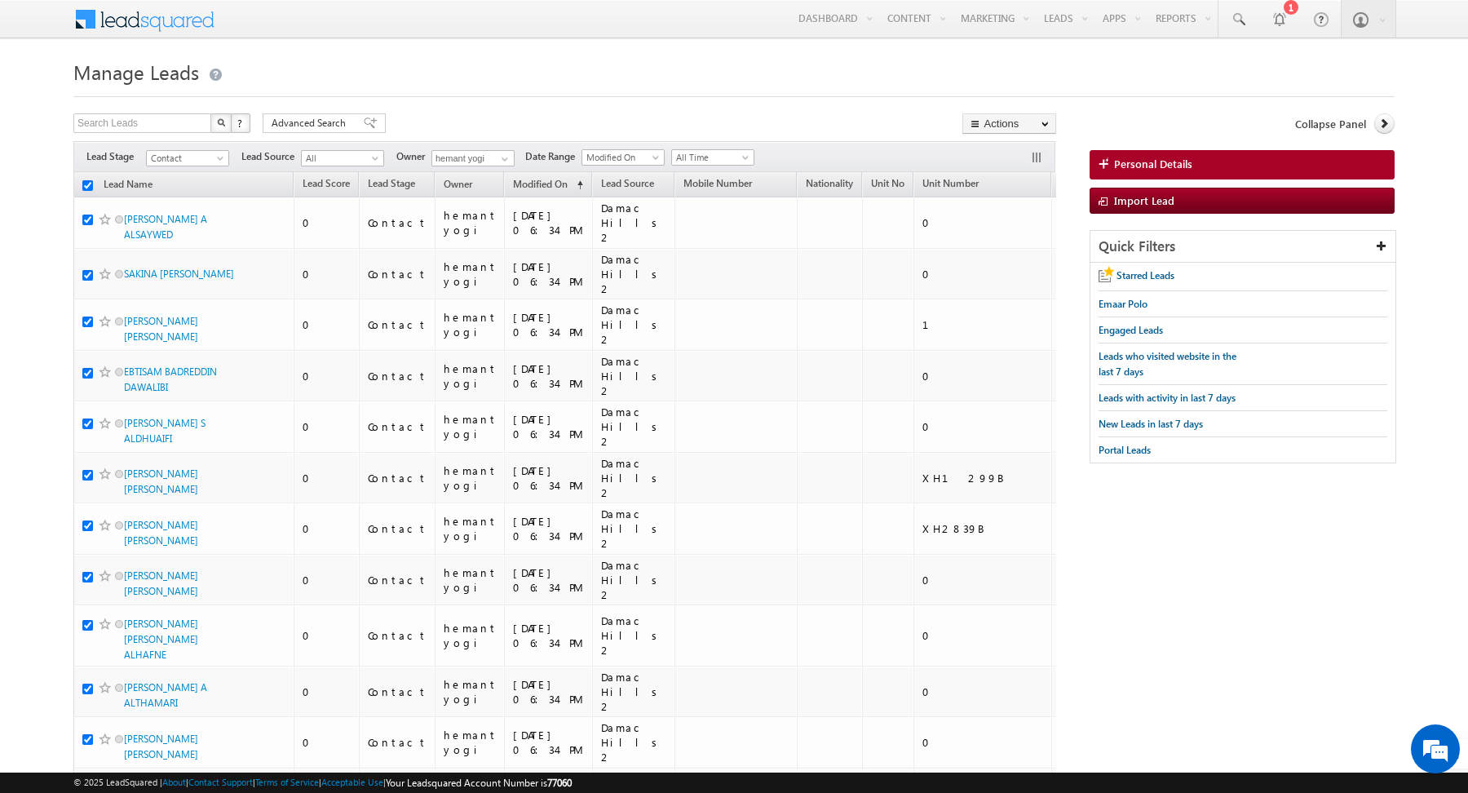
checkbox input "true"
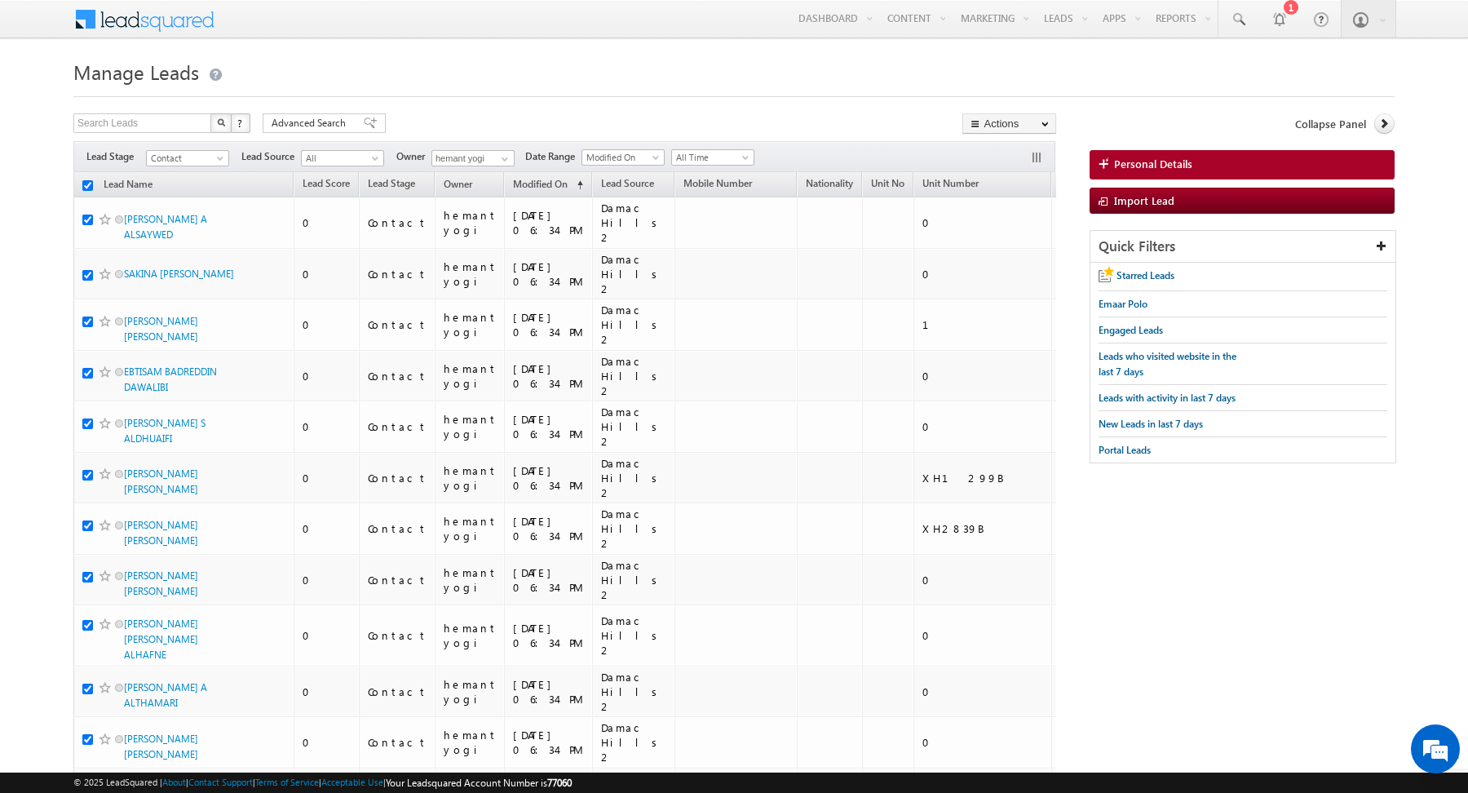
checkbox input "true"
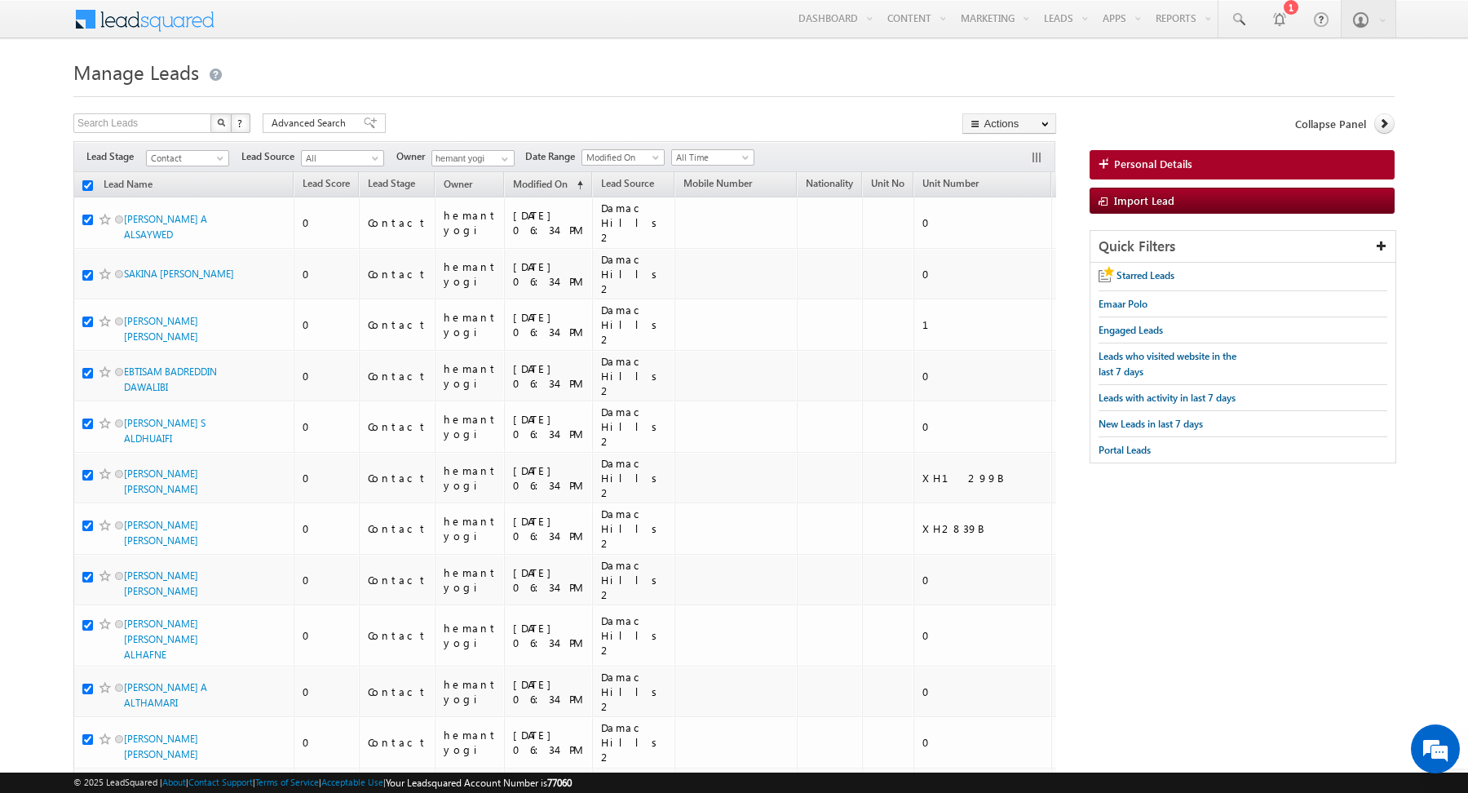
checkbox input "true"
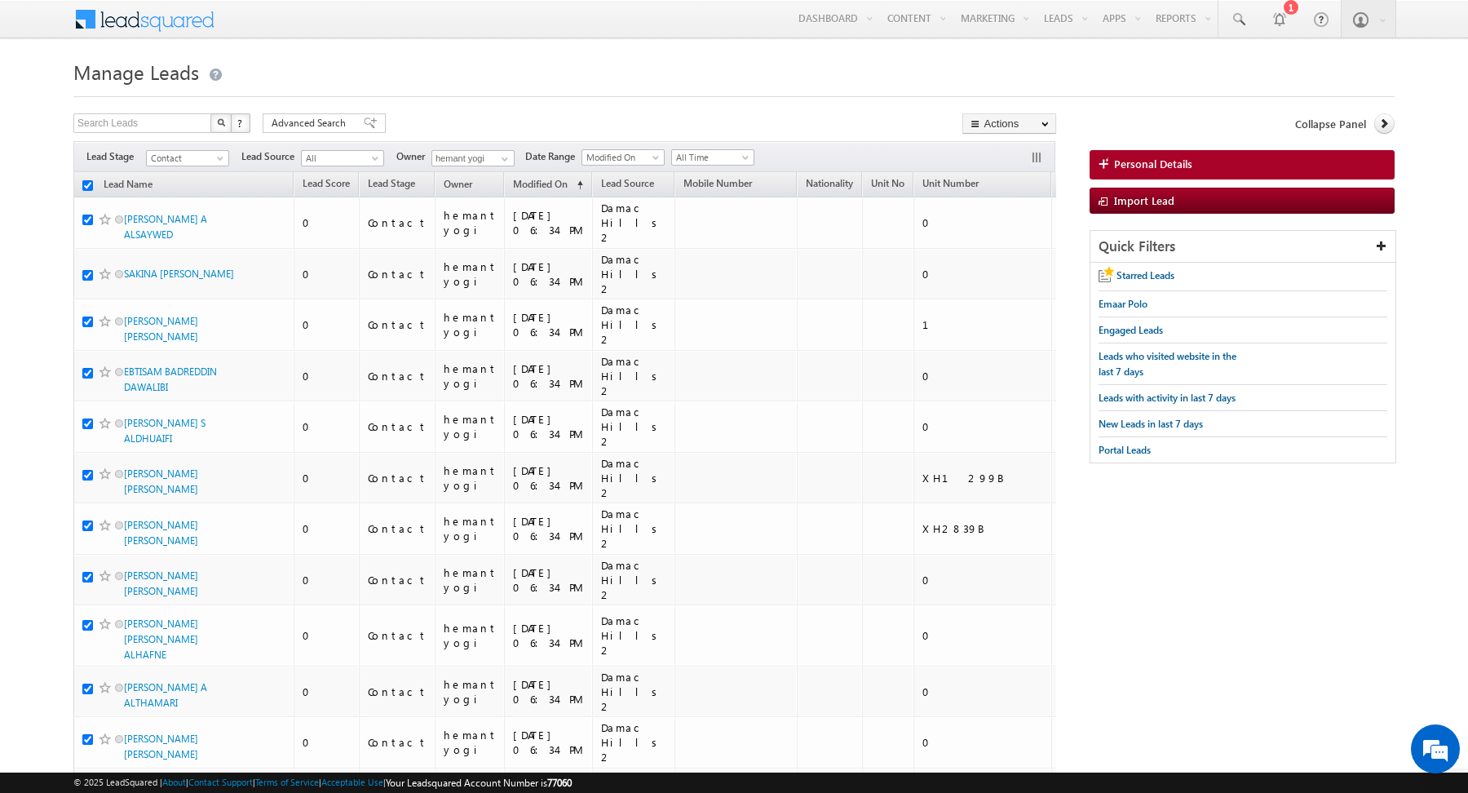
checkbox input "true"
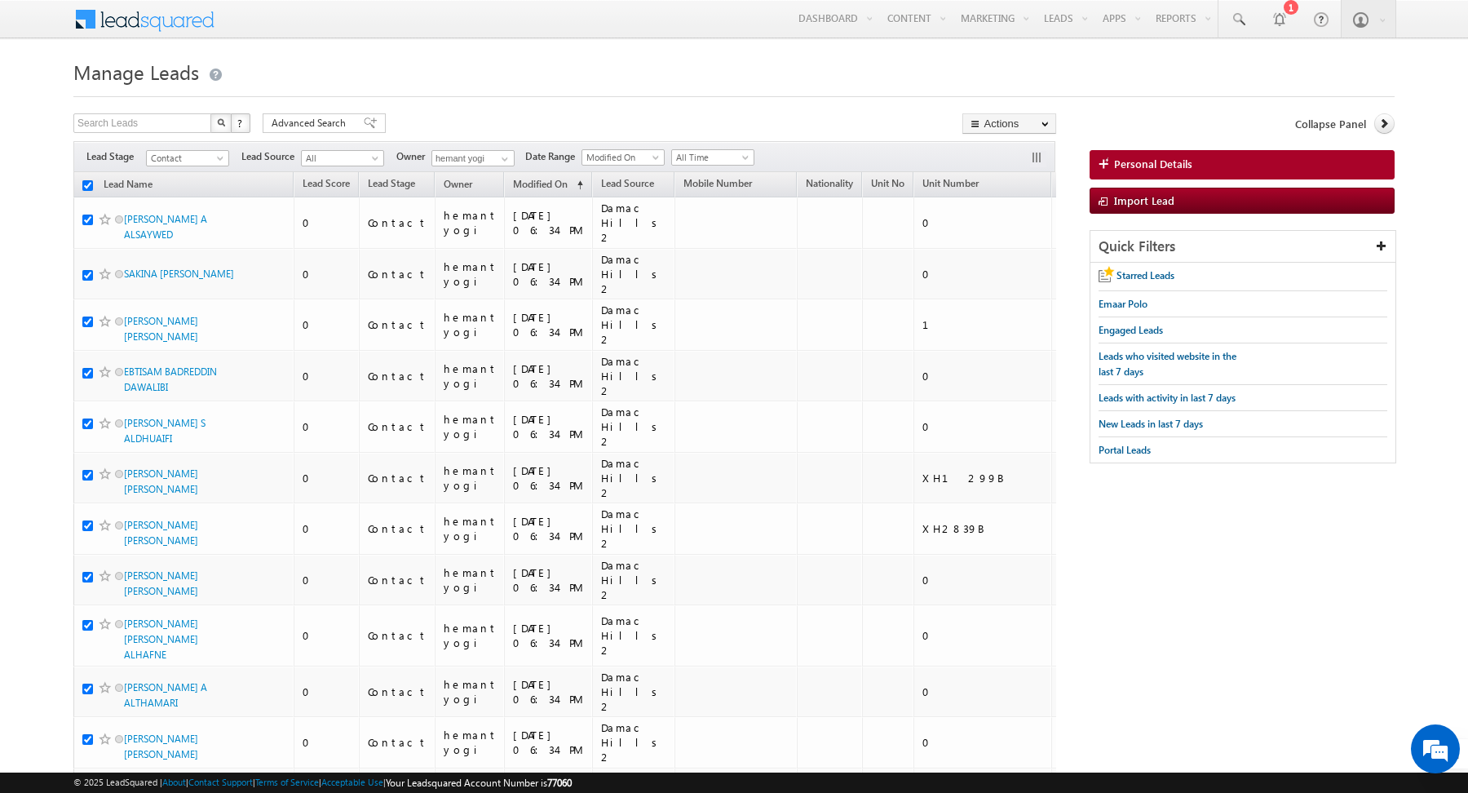
checkbox input "true"
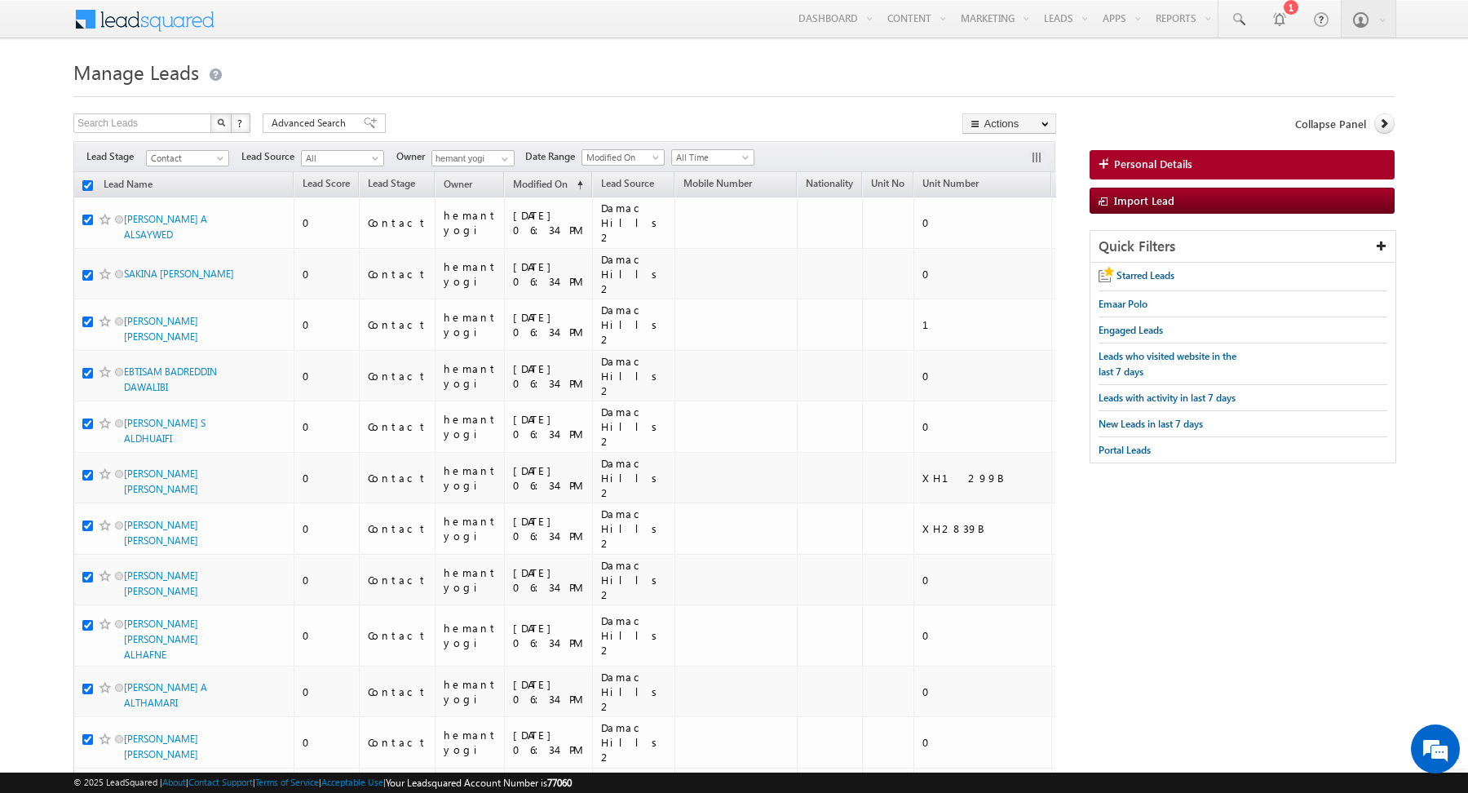
checkbox input "true"
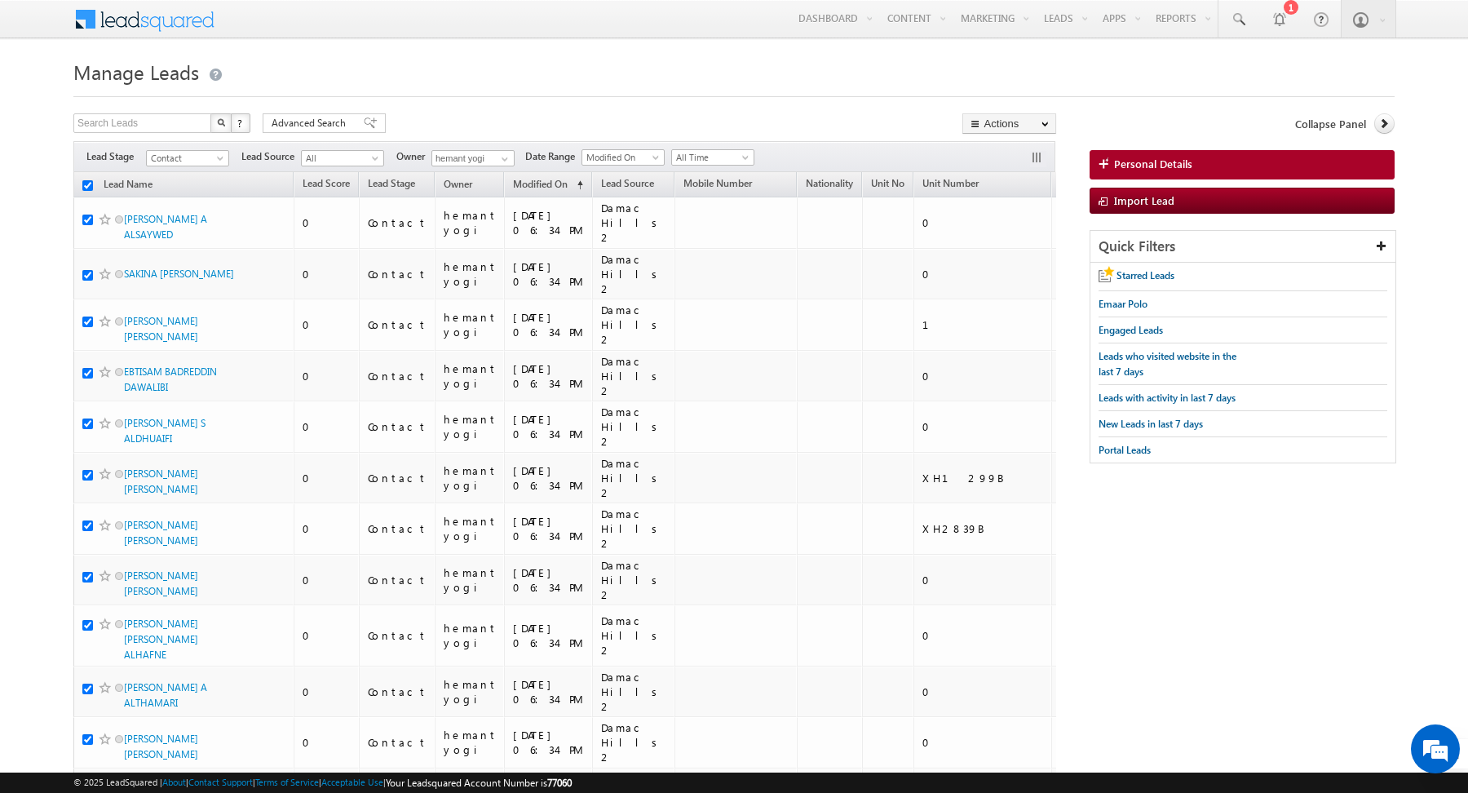
checkbox input "true"
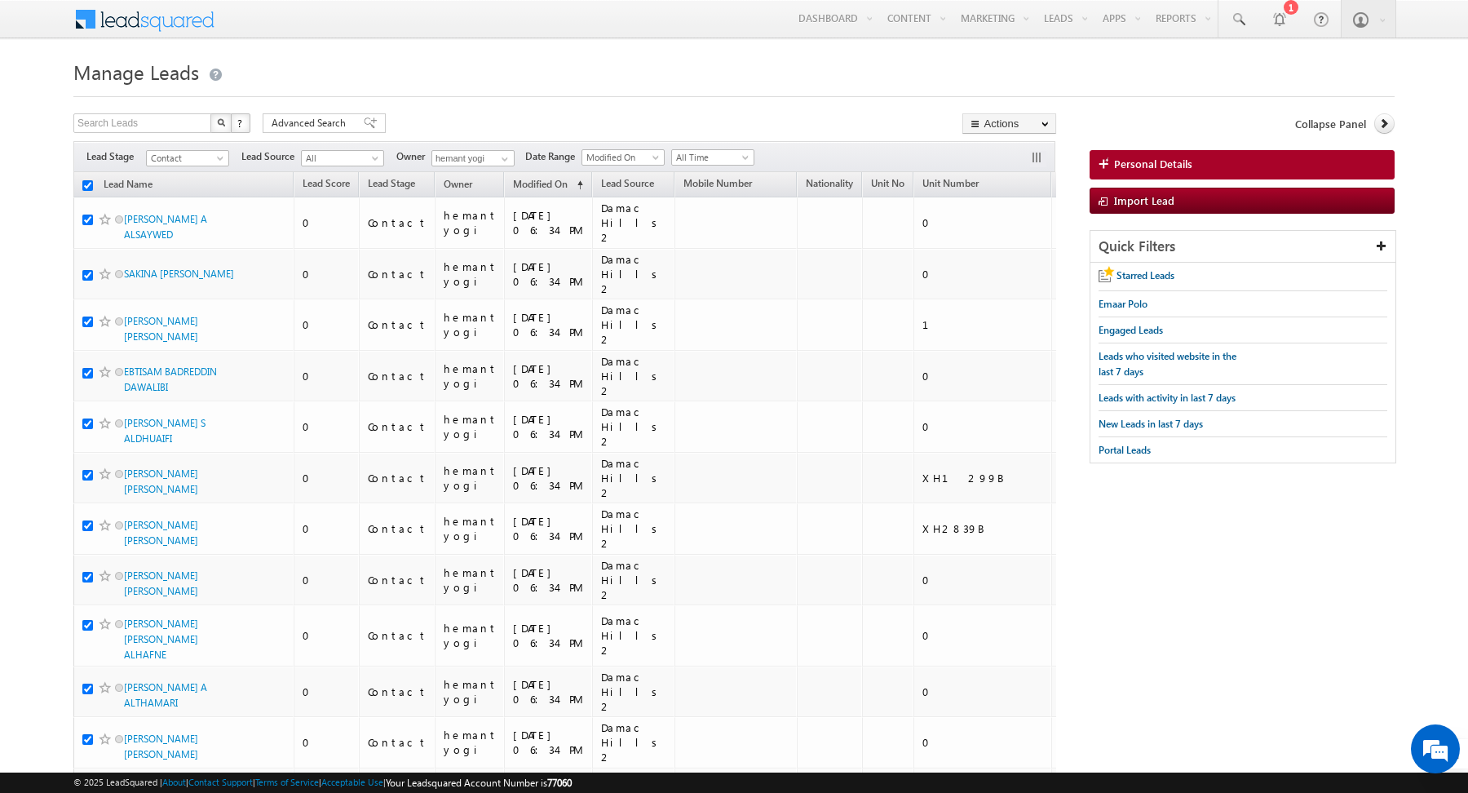
checkbox input "true"
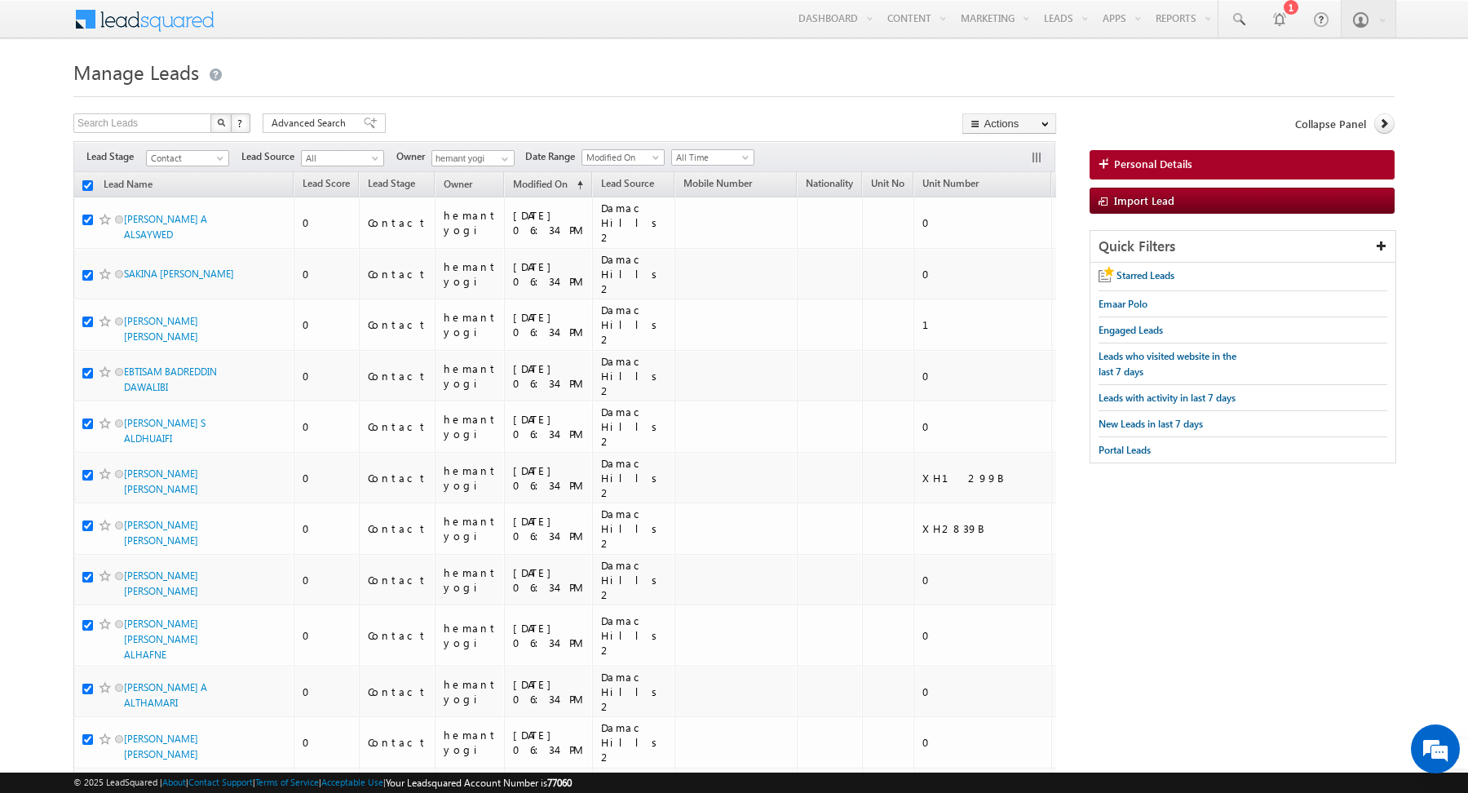
checkbox input "true"
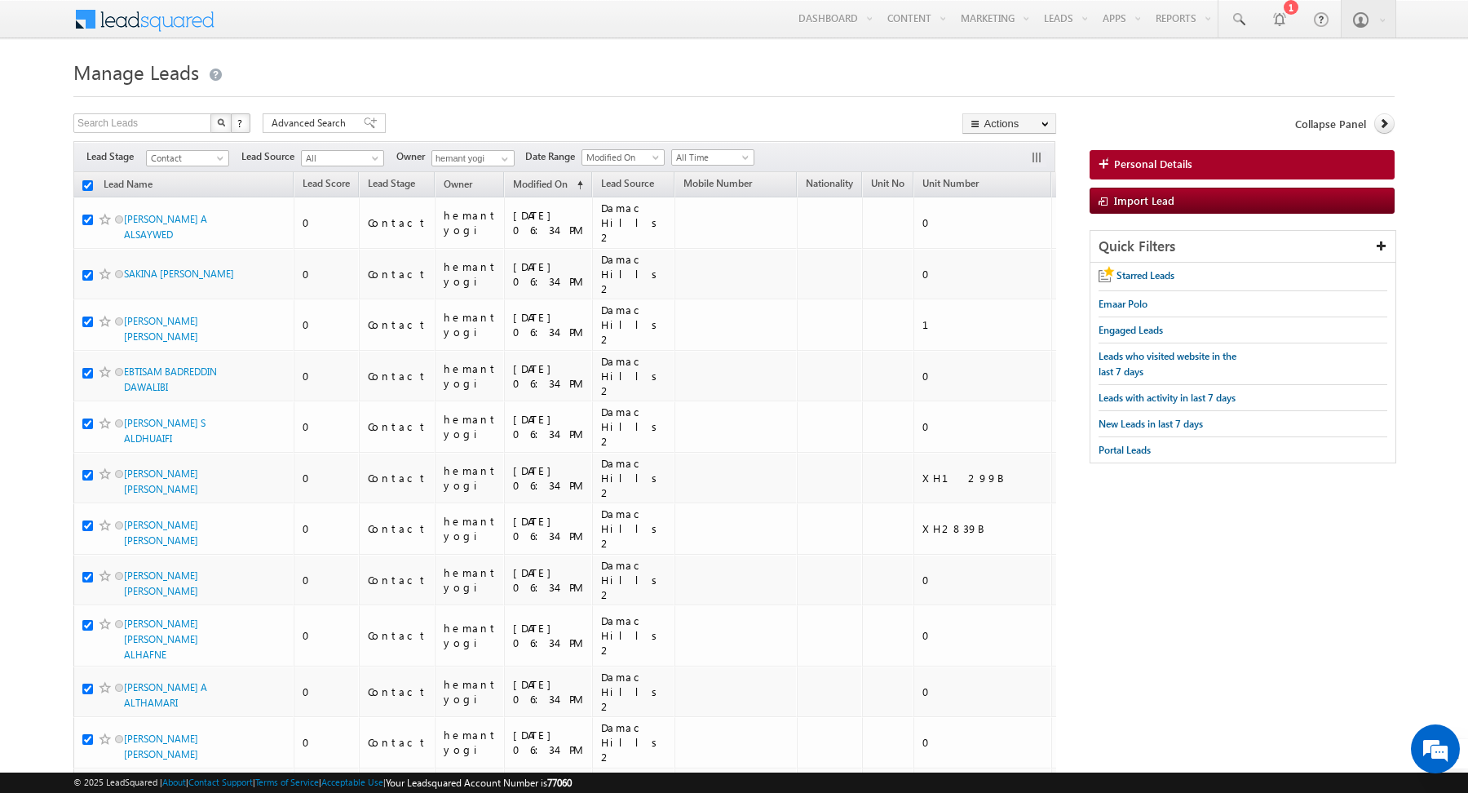
checkbox input "true"
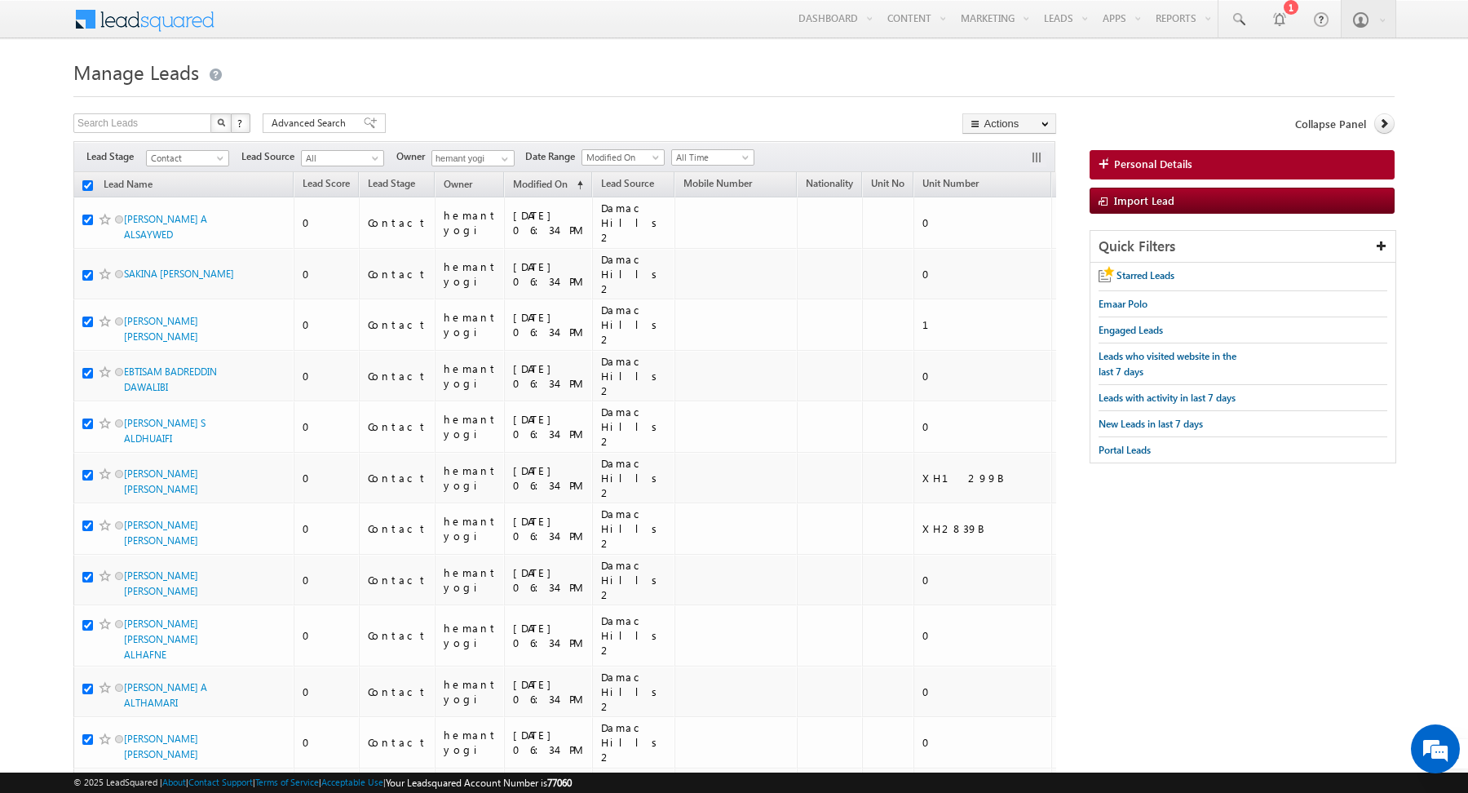
checkbox input "true"
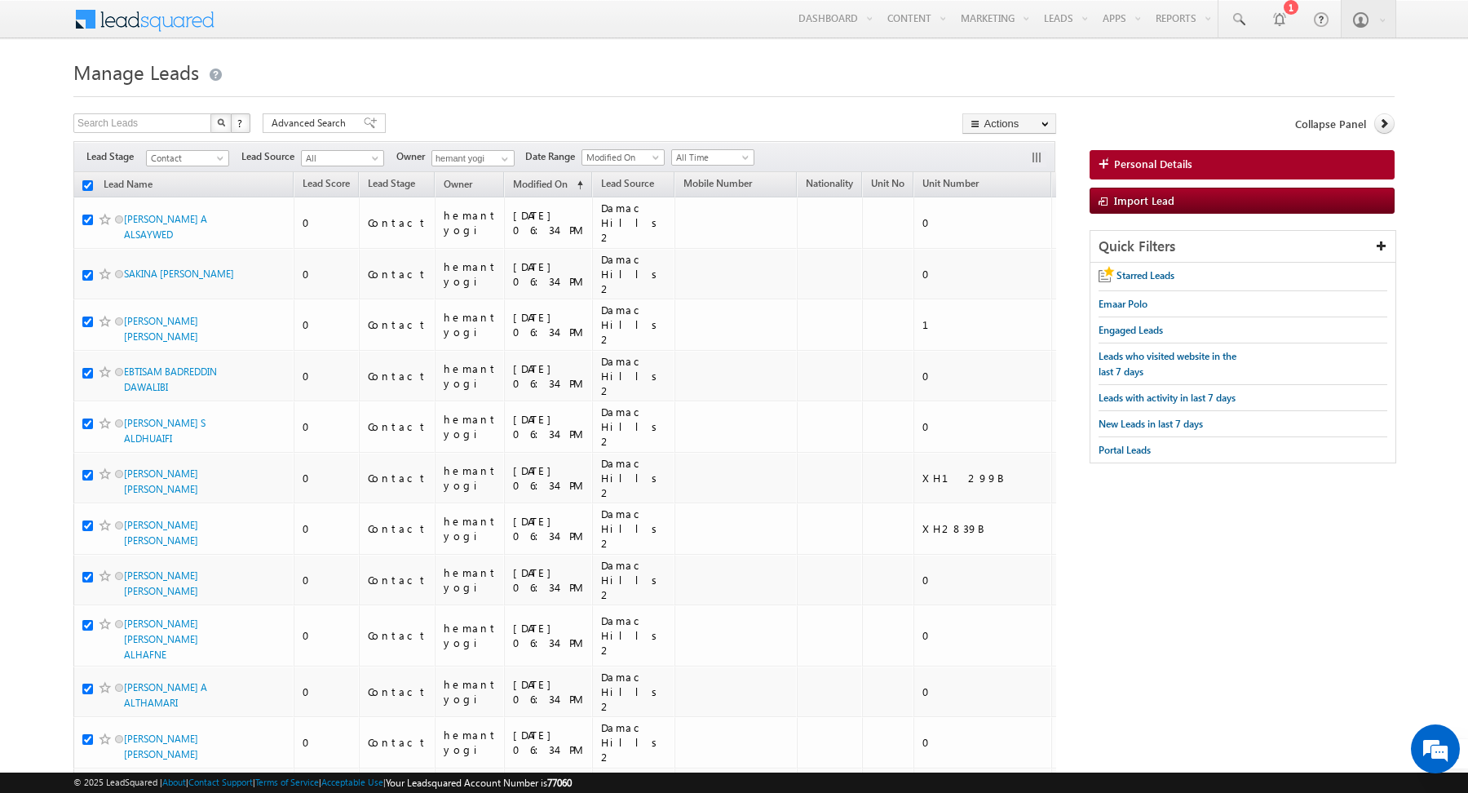
checkbox input "true"
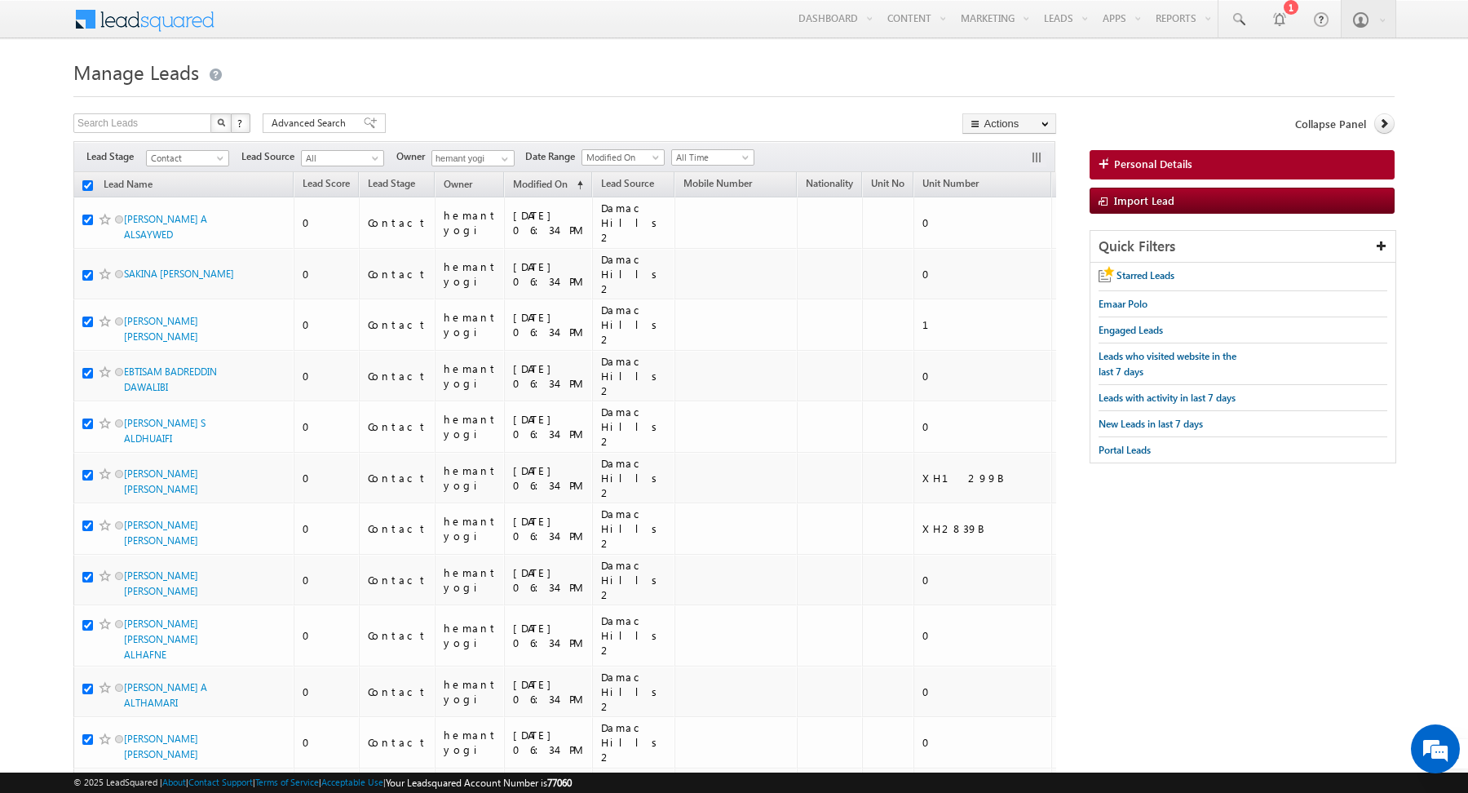
checkbox input "true"
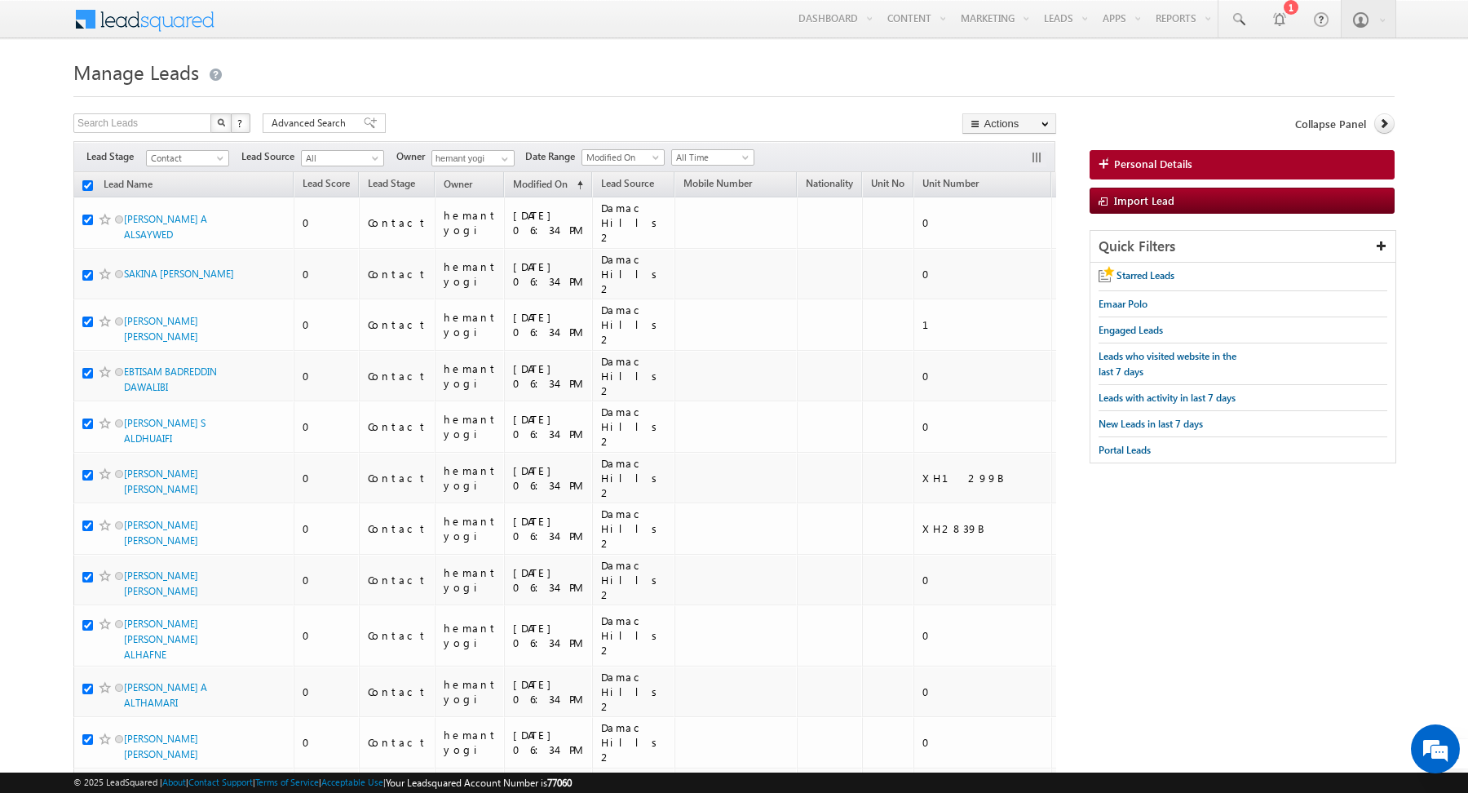
checkbox input "true"
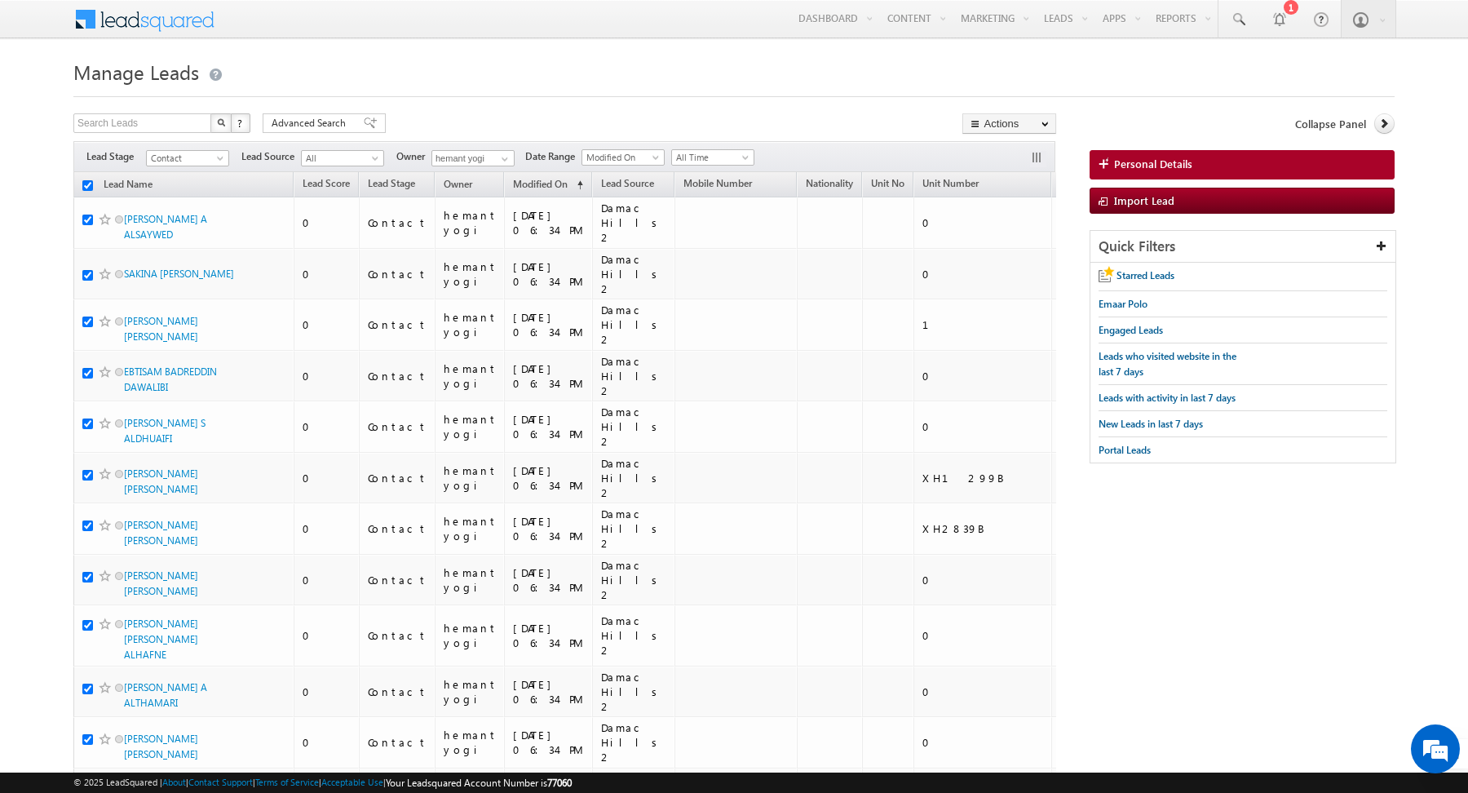
checkbox input "true"
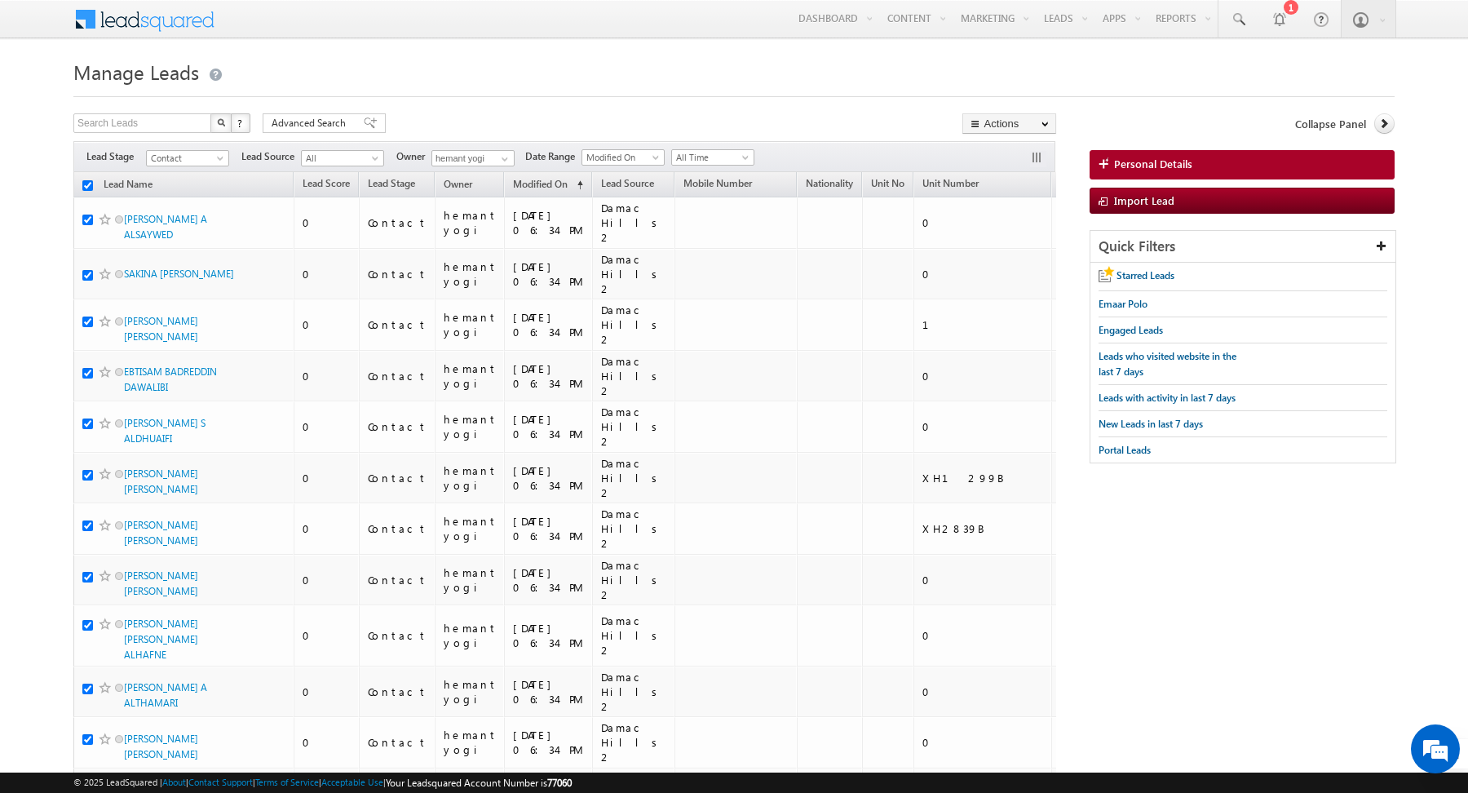
checkbox input "true"
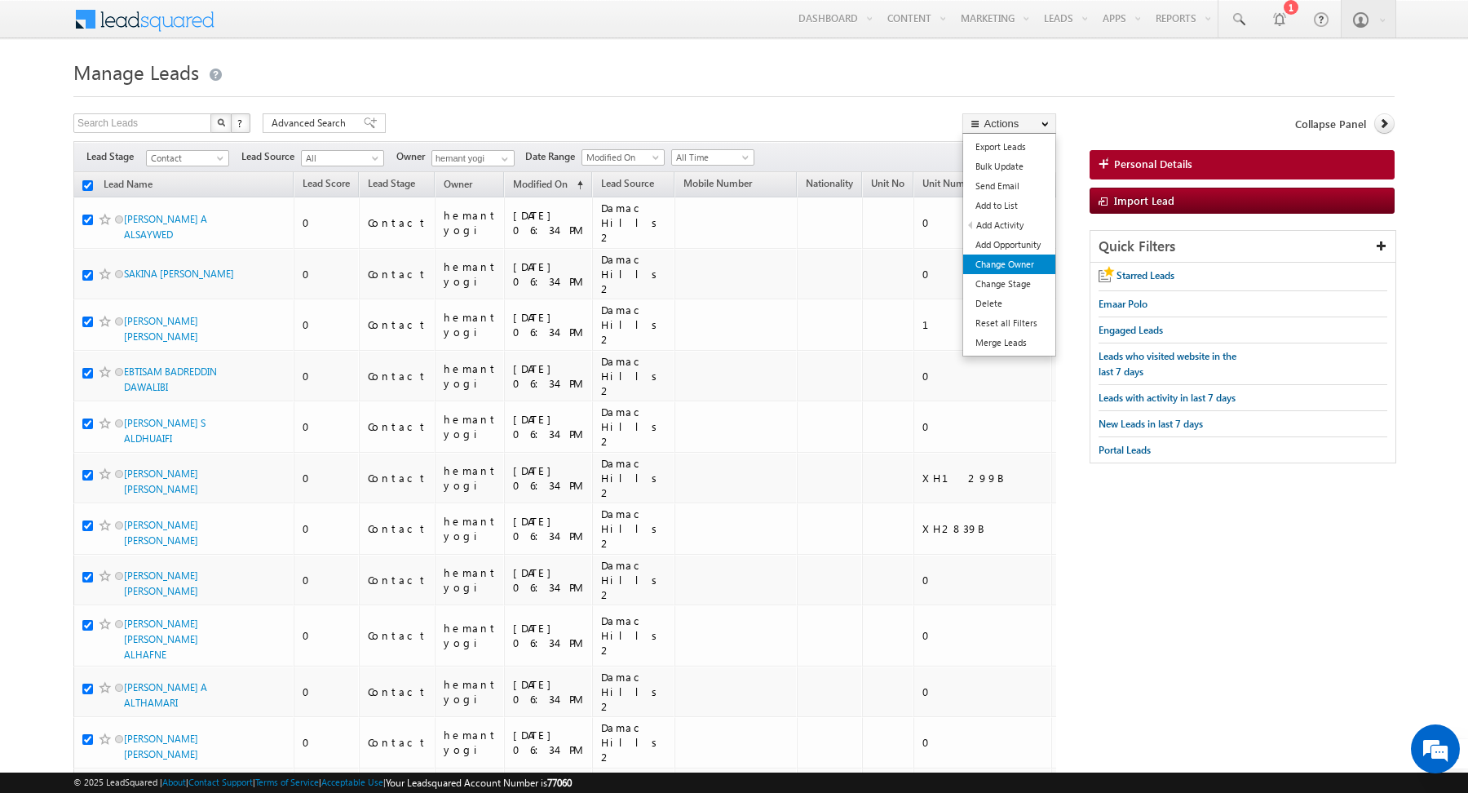
click at [1009, 259] on link "Change Owner" at bounding box center [1009, 265] width 92 height 20
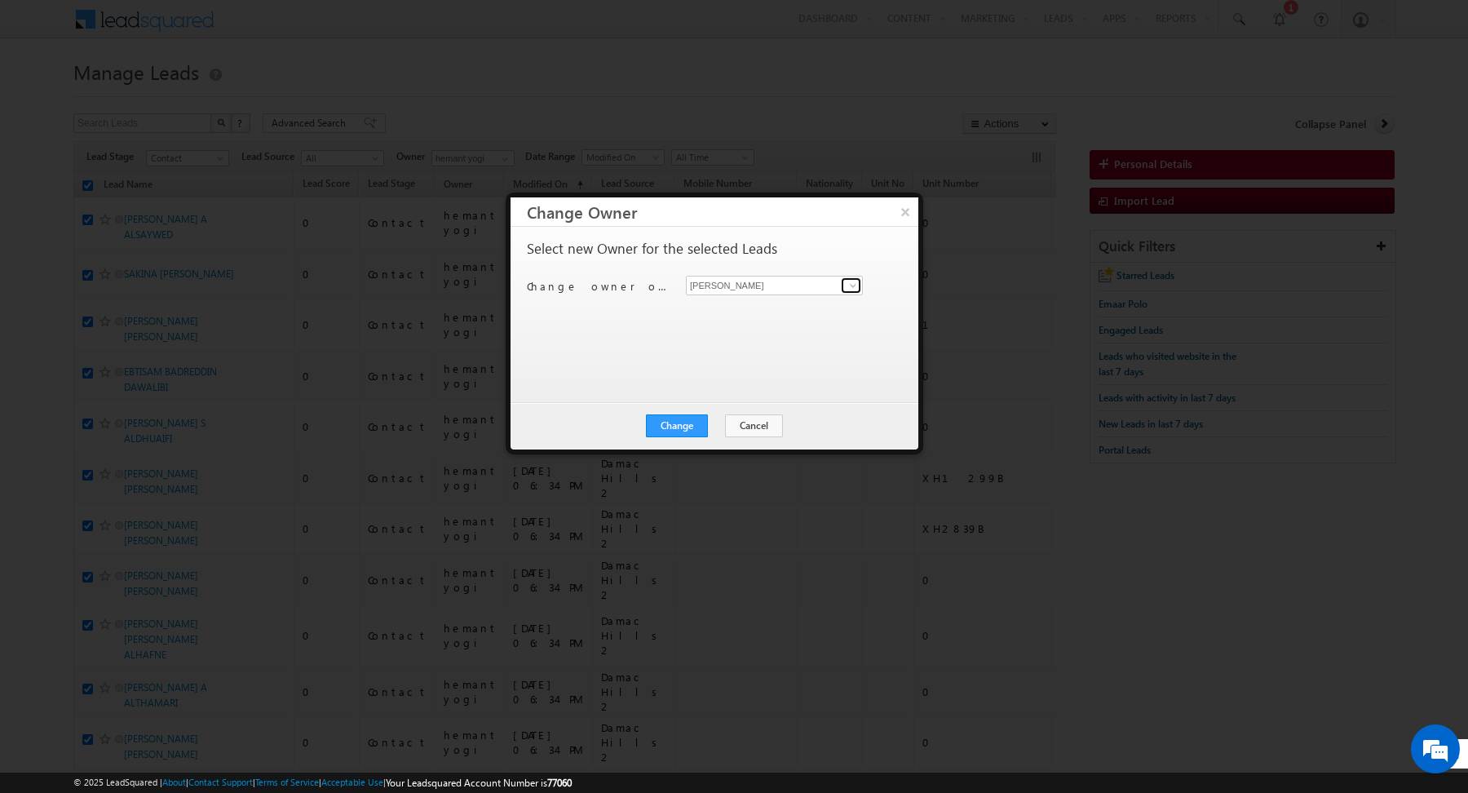
click at [844, 285] on link at bounding box center [851, 285] width 20 height 16
click at [815, 311] on span "shaila.shree@indglobal.ae" at bounding box center [766, 317] width 147 height 12
click at [687, 352] on div "Select new Owner for the selected Leads Change owner of 200 leads to Abhishekku…" at bounding box center [713, 306] width 372 height 131
click at [688, 423] on button "Change" at bounding box center [677, 425] width 62 height 23
click at [718, 436] on div "Change Cancel Close" at bounding box center [715, 425] width 408 height 47
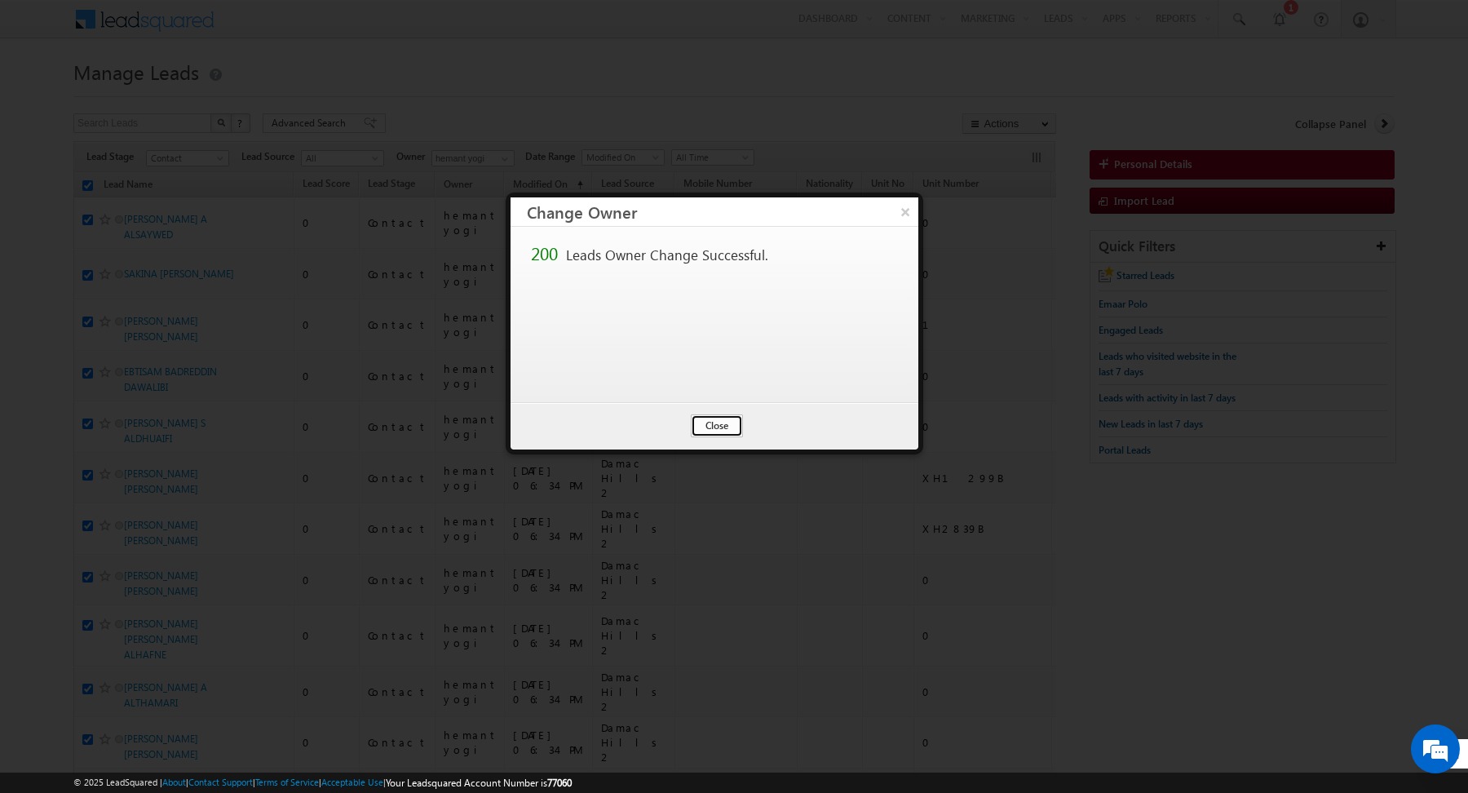
click at [712, 418] on button "Close" at bounding box center [717, 425] width 52 height 23
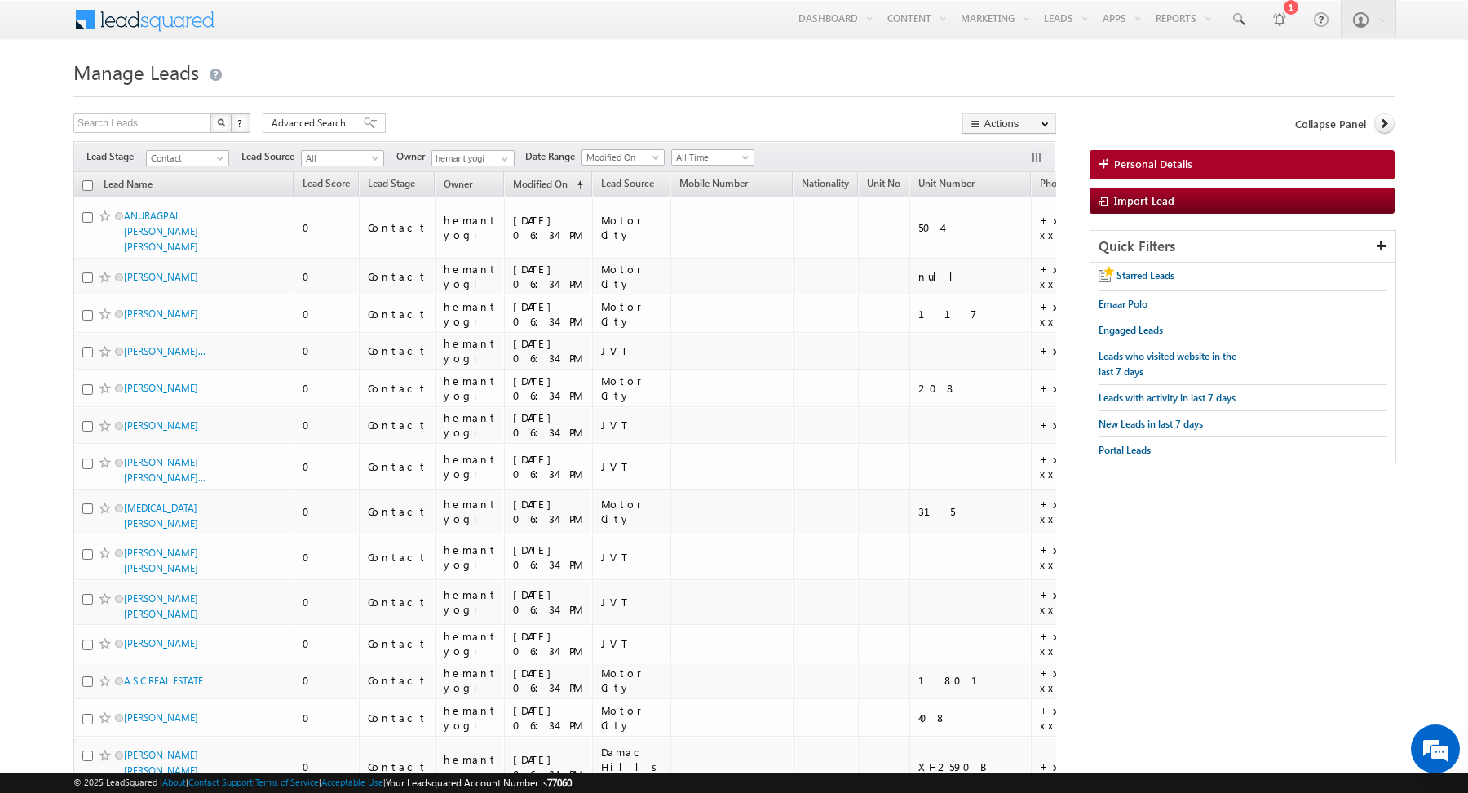
click at [86, 182] on input "checkbox" at bounding box center [87, 185] width 11 height 11
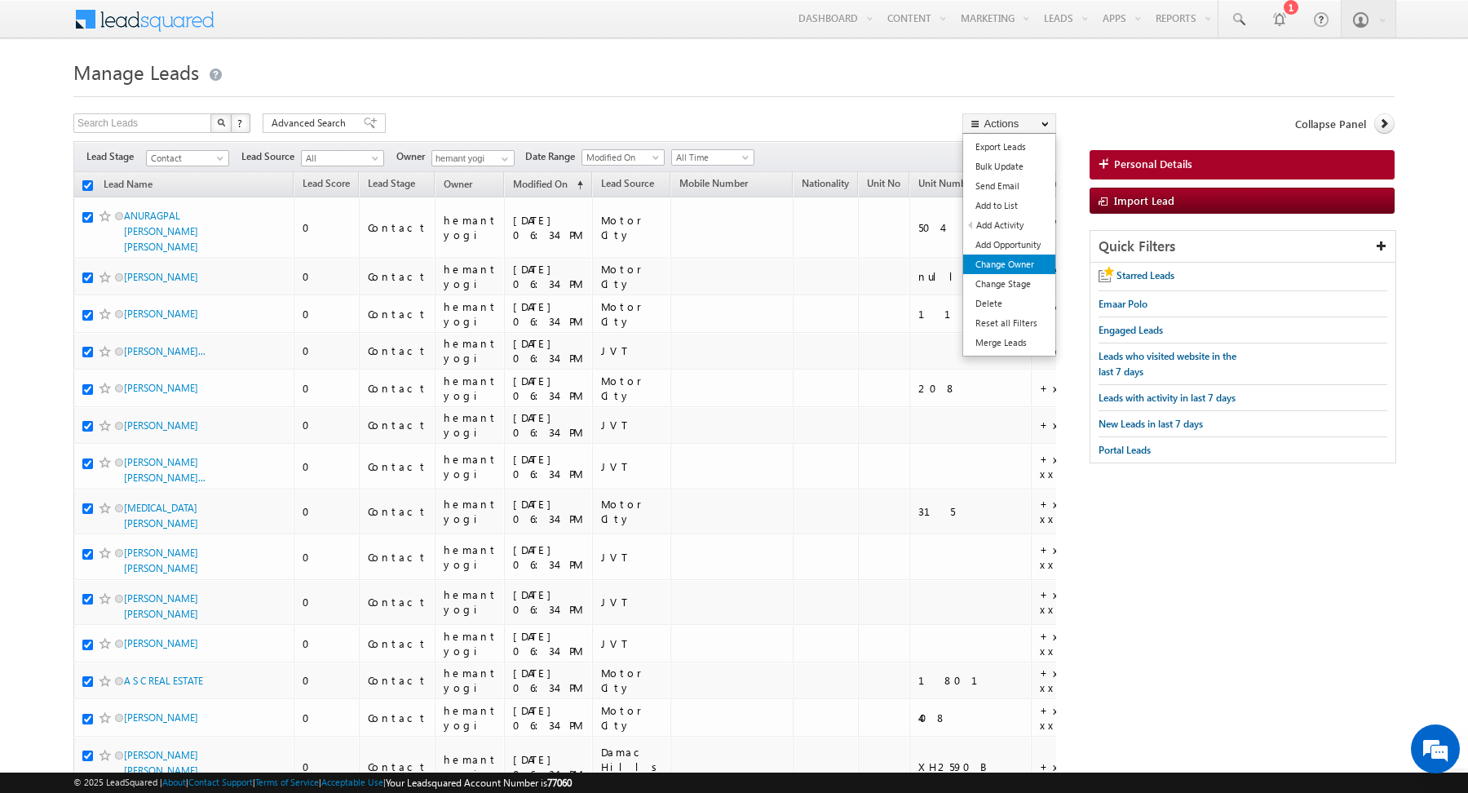
click at [1012, 261] on link "Change Owner" at bounding box center [1009, 265] width 92 height 20
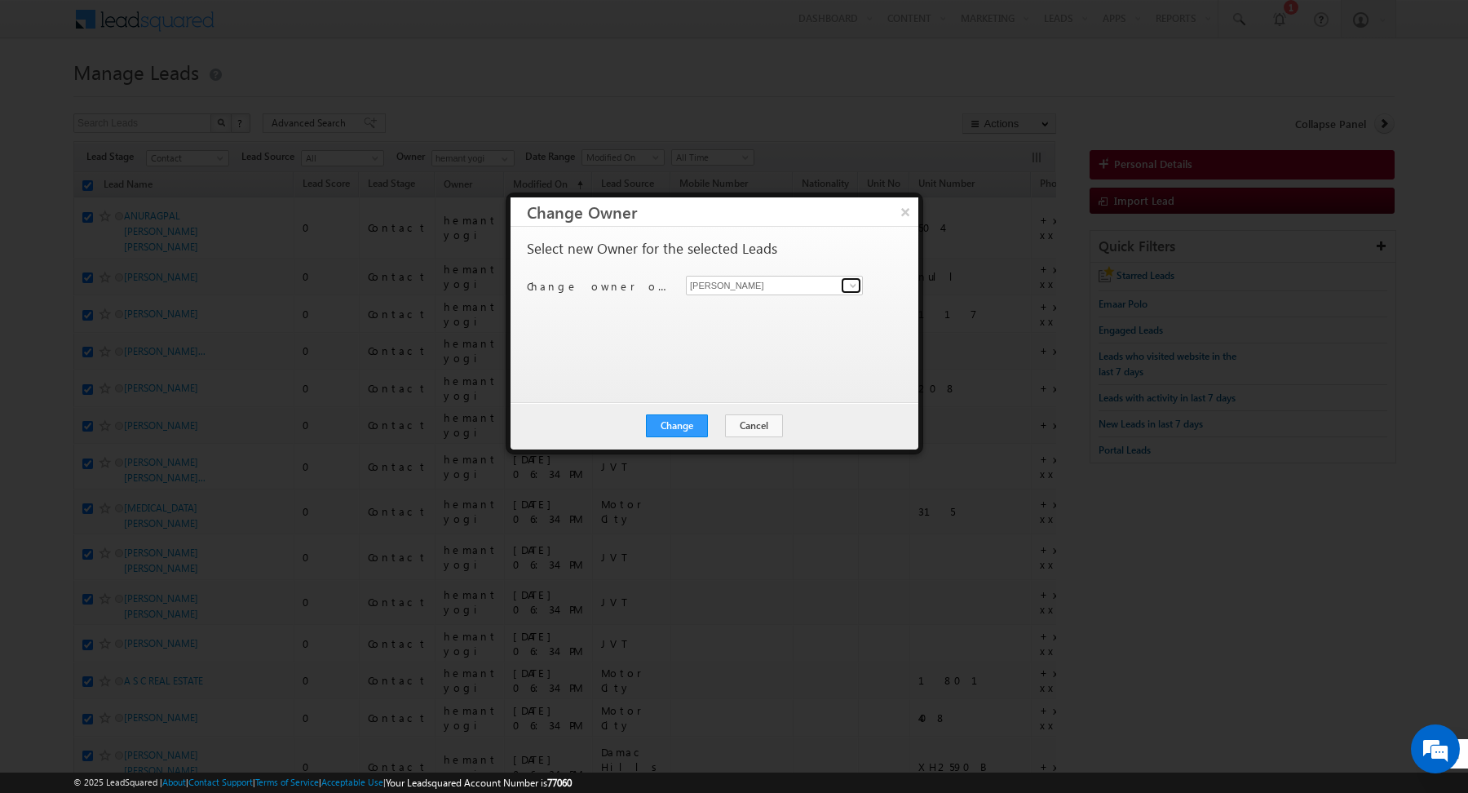
click at [856, 283] on span at bounding box center [853, 285] width 13 height 13
click at [748, 311] on span "manpreet.singh@indglobal.ae" at bounding box center [766, 317] width 147 height 12
click at [706, 338] on div "Select new Owner for the selected Leads Change owner of 200 leads to Abhishekku…" at bounding box center [713, 306] width 372 height 131
click at [690, 425] on button "Change" at bounding box center [677, 425] width 62 height 23
click at [724, 419] on button "Close" at bounding box center [717, 425] width 52 height 23
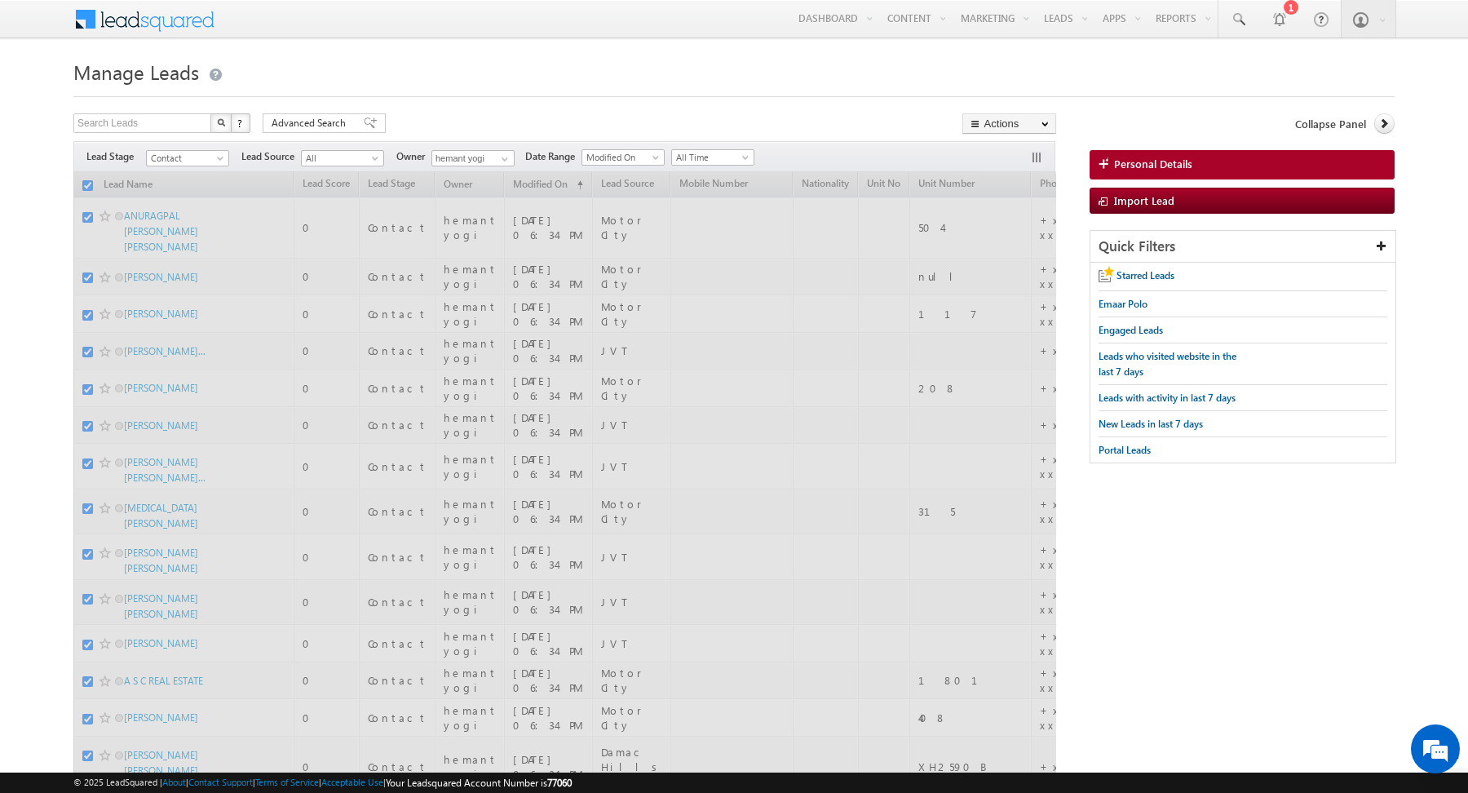
click at [504, 60] on h1 "Manage Leads" at bounding box center [734, 71] width 1322 height 32
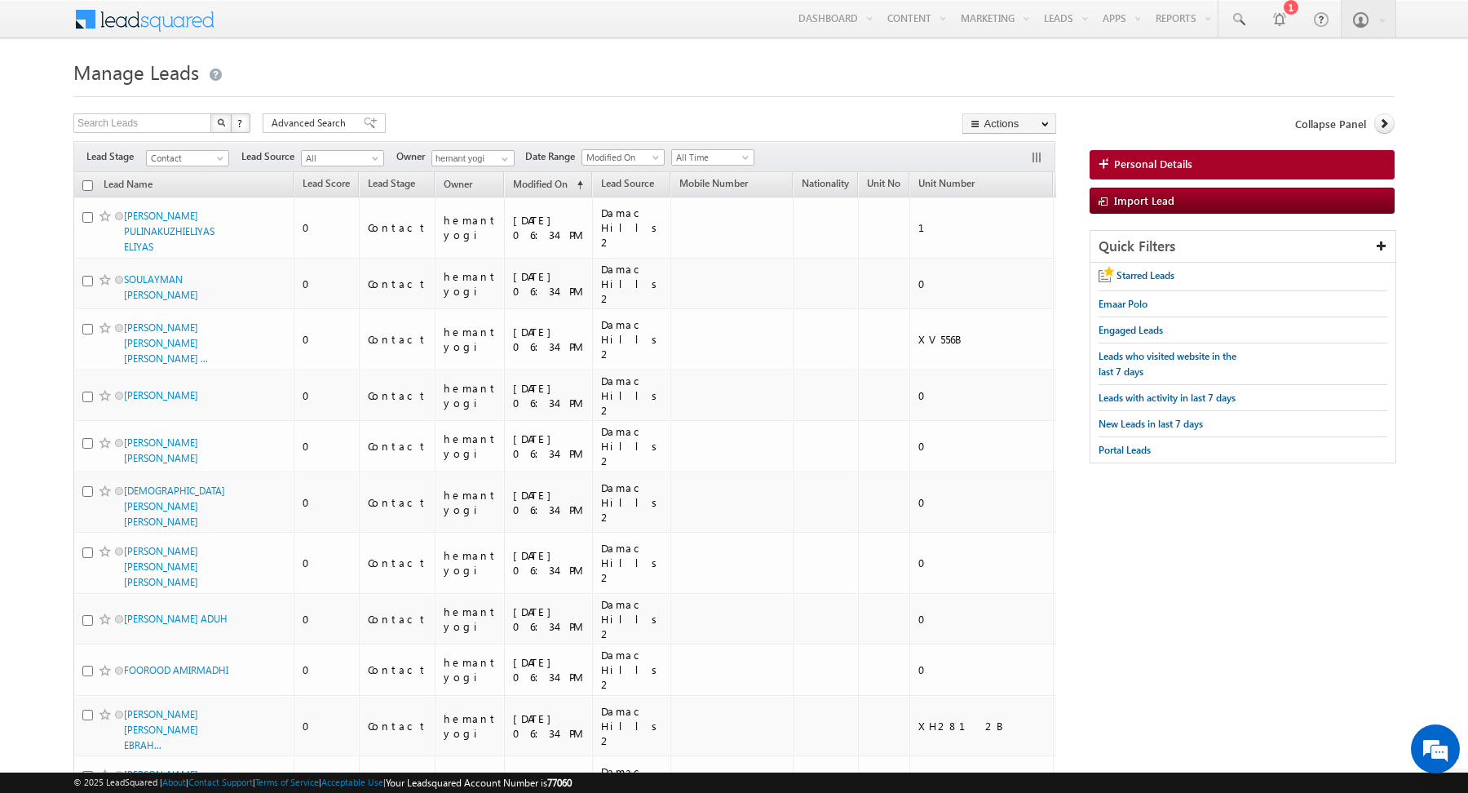
click at [516, 69] on h1 "Manage Leads" at bounding box center [734, 71] width 1322 height 32
click at [89, 184] on input "checkbox" at bounding box center [87, 185] width 11 height 11
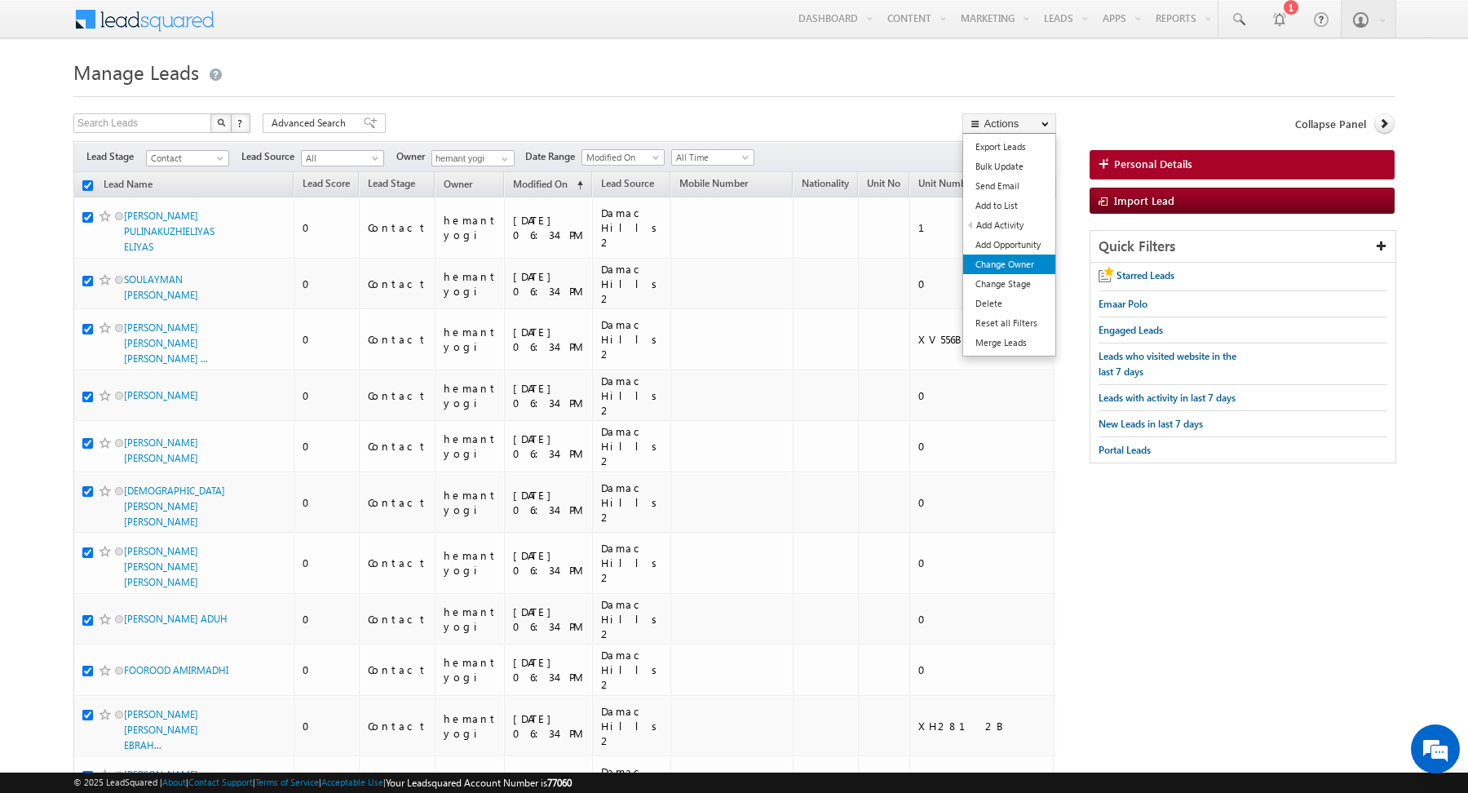
click at [1000, 255] on link "Change Owner" at bounding box center [1009, 265] width 92 height 20
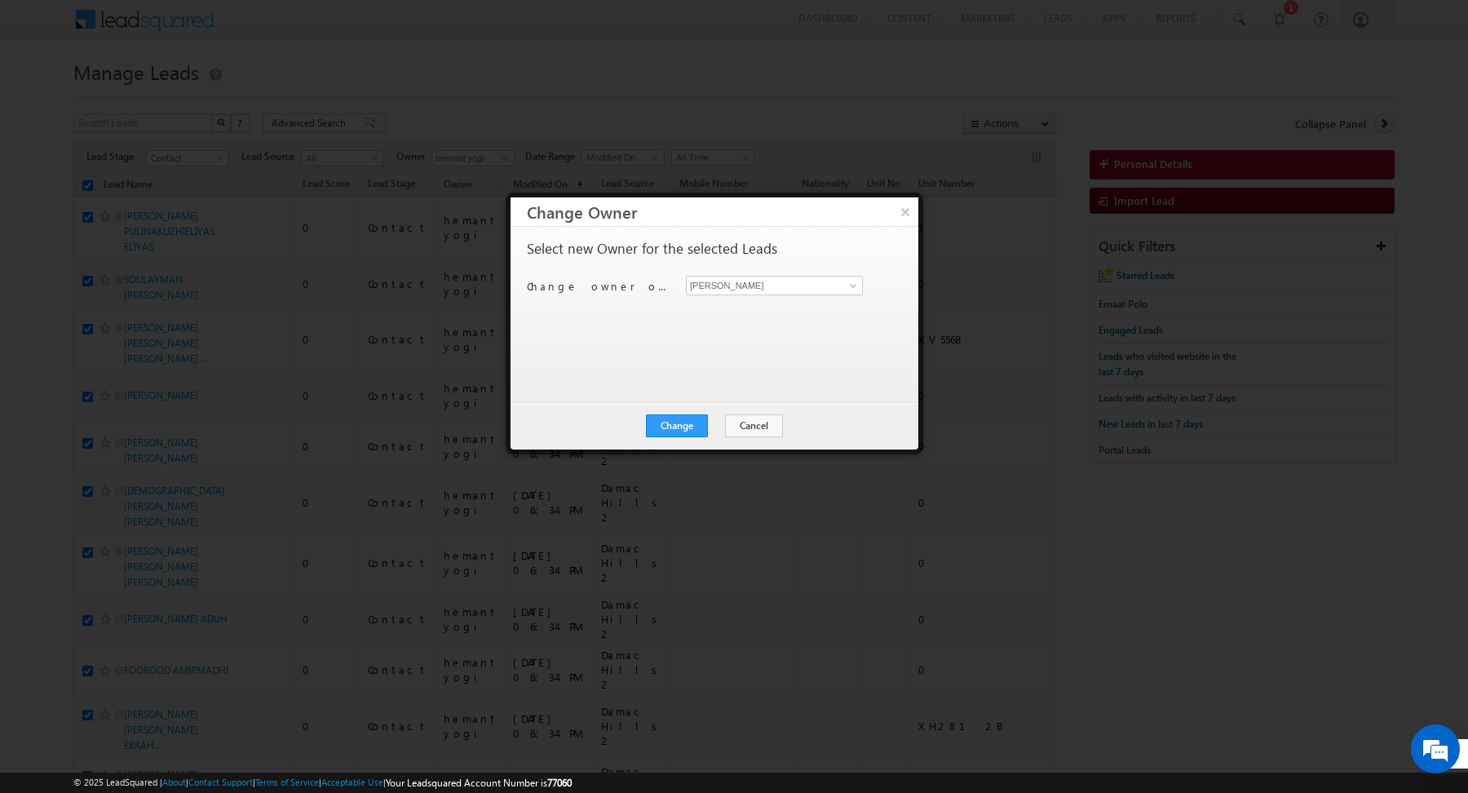
click at [864, 286] on div "Abhishekkumar Singh Abhishekkumar Singh" at bounding box center [784, 286] width 196 height 20
click at [855, 286] on span at bounding box center [853, 285] width 13 height 13
click at [790, 312] on span "abhishek.dalal@indglobal.ae" at bounding box center [766, 317] width 147 height 12
click at [673, 326] on div "Select new Owner for the selected Leads Change owner of 200 leads to Abhishek D…" at bounding box center [713, 306] width 372 height 131
click at [677, 439] on div "Change Cancel Close" at bounding box center [715, 425] width 408 height 47
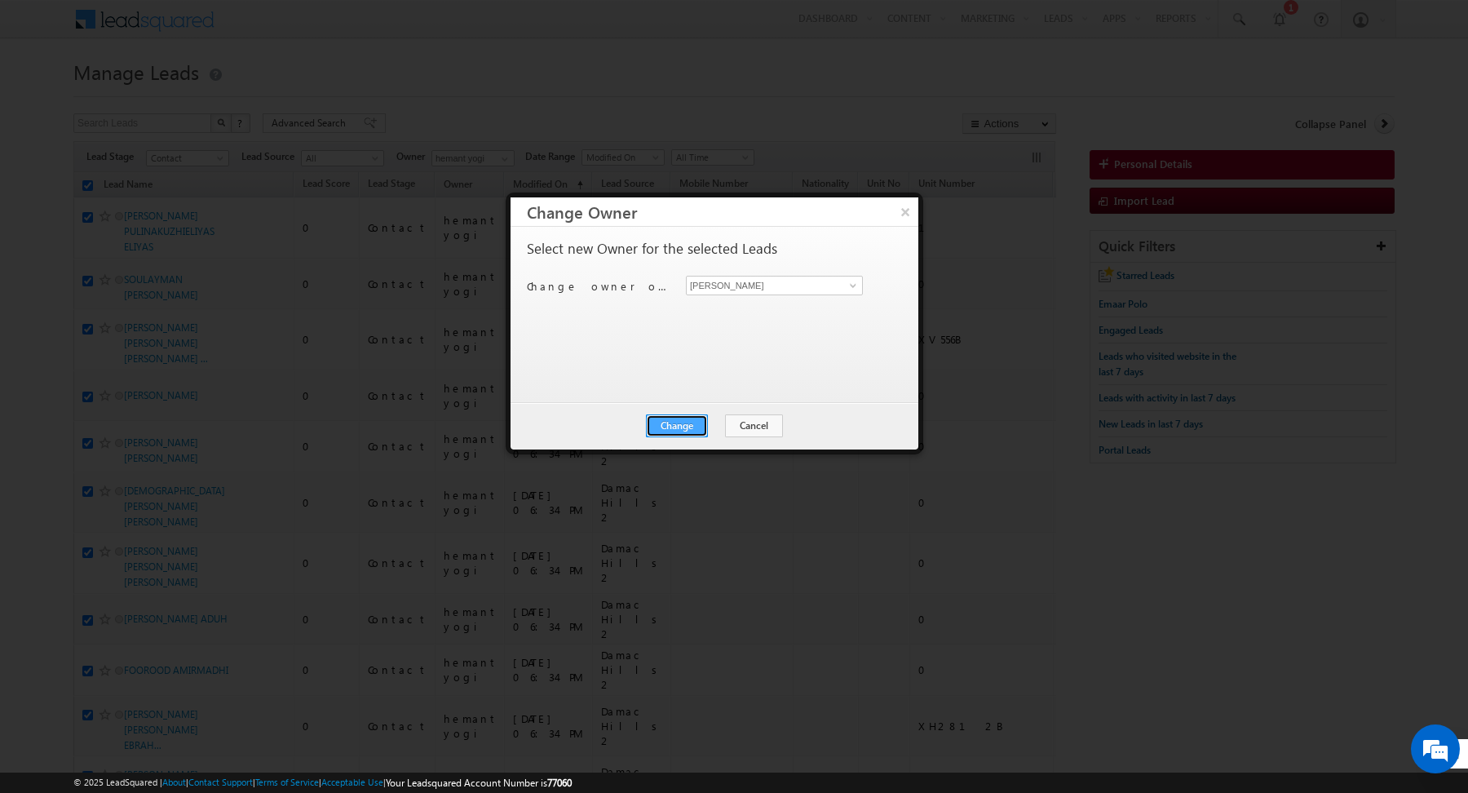
click at [677, 428] on button "Change" at bounding box center [677, 425] width 62 height 23
click at [717, 426] on button "Close" at bounding box center [717, 425] width 52 height 23
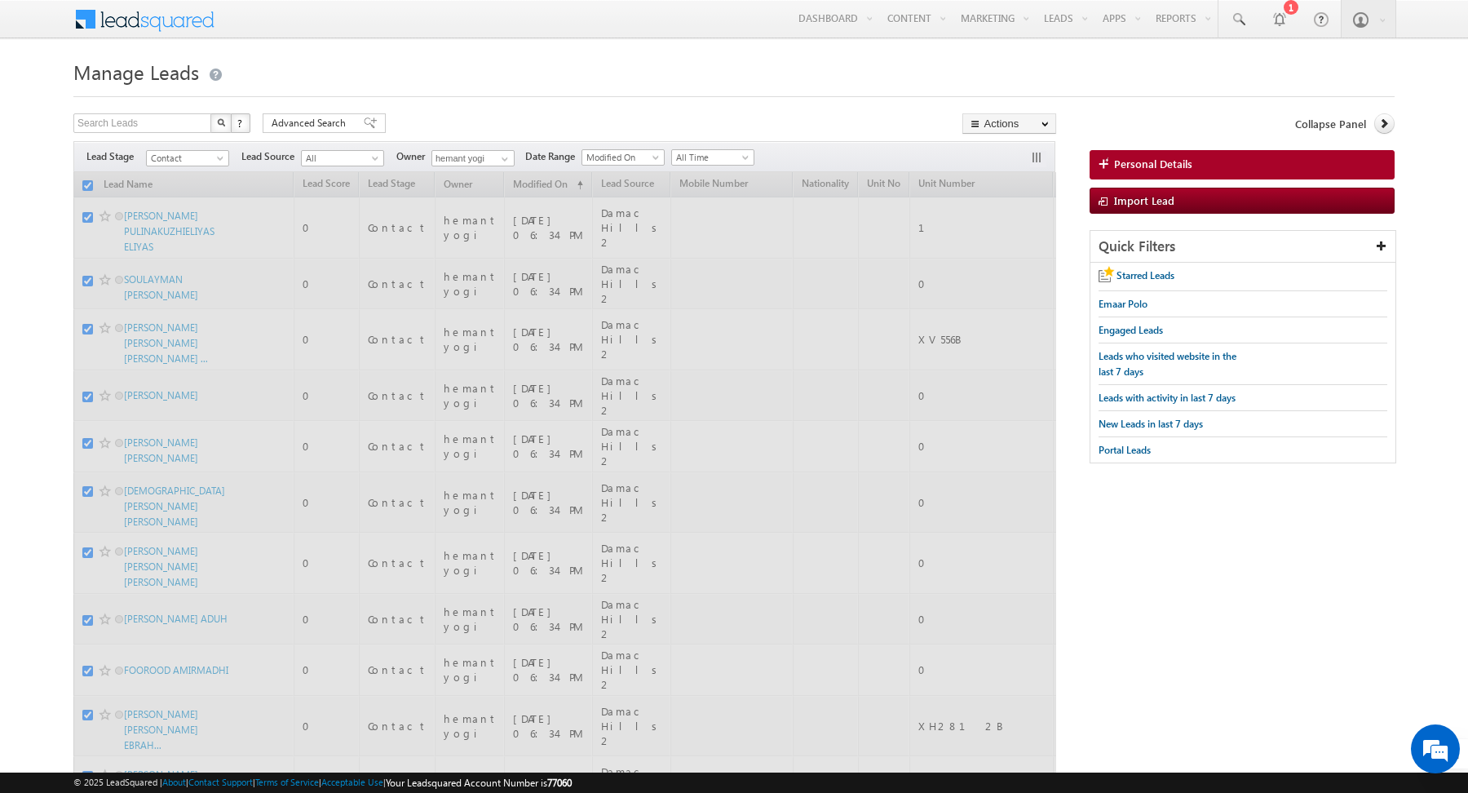
click at [484, 83] on h1 "Manage Leads" at bounding box center [734, 71] width 1322 height 32
